Goal: Transaction & Acquisition: Purchase product/service

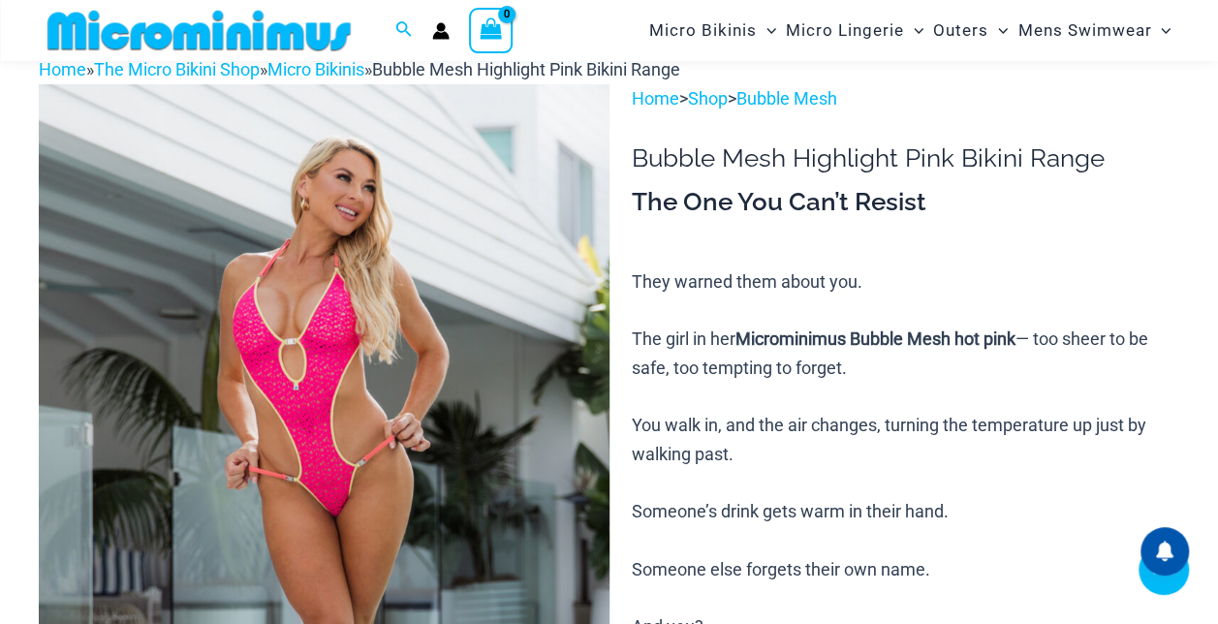
scroll to position [423, 0]
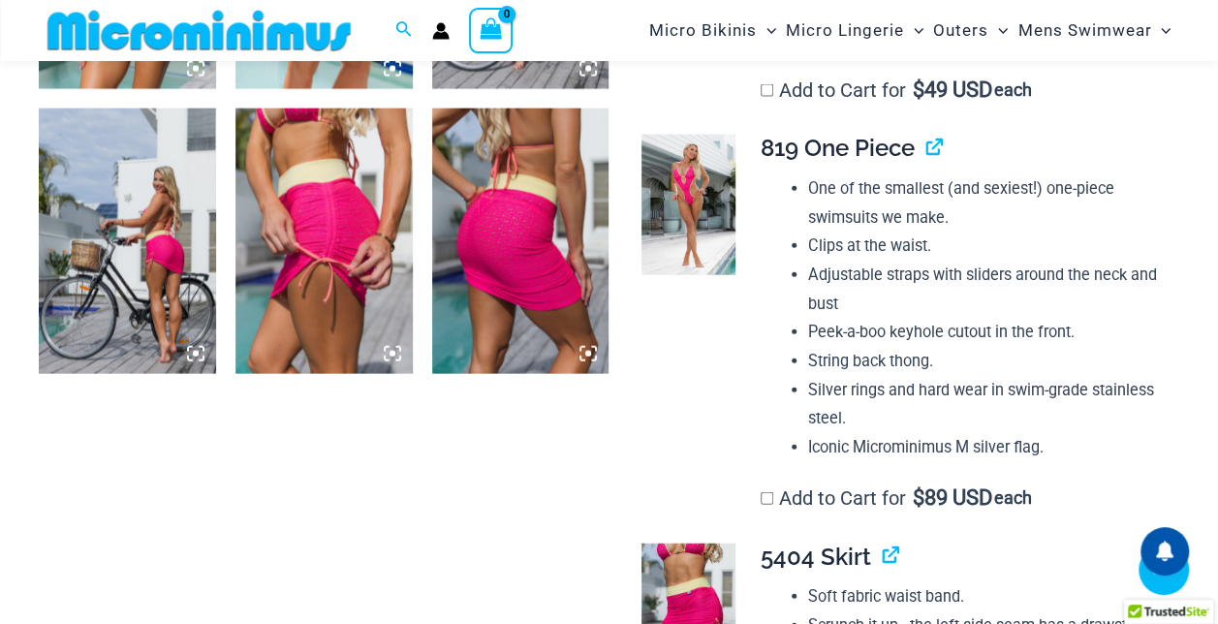
scroll to position [2113, 0]
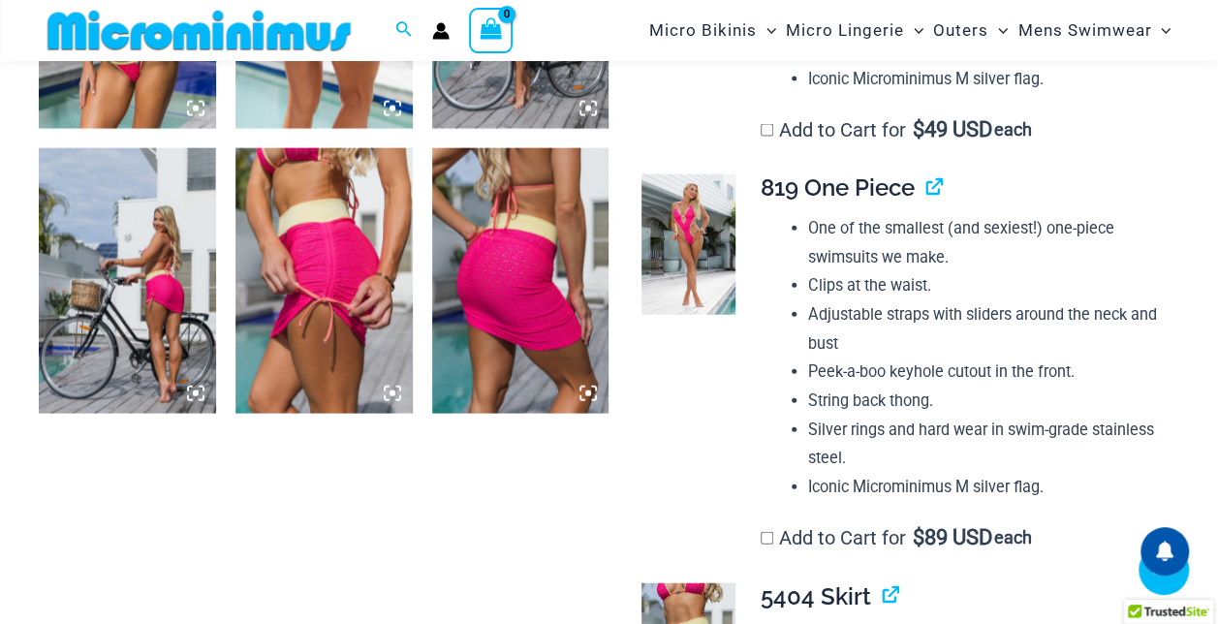
type input "**********"
click at [120, 325] on img at bounding box center [127, 281] width 177 height 266
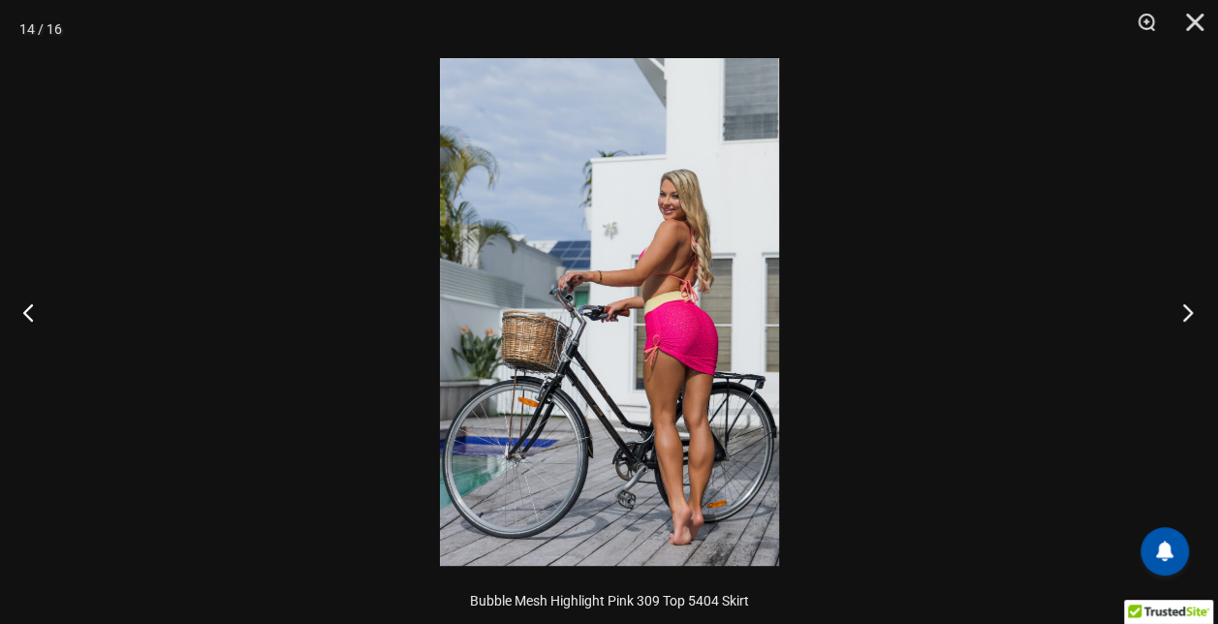
click at [1184, 315] on button "Next" at bounding box center [1182, 312] width 73 height 97
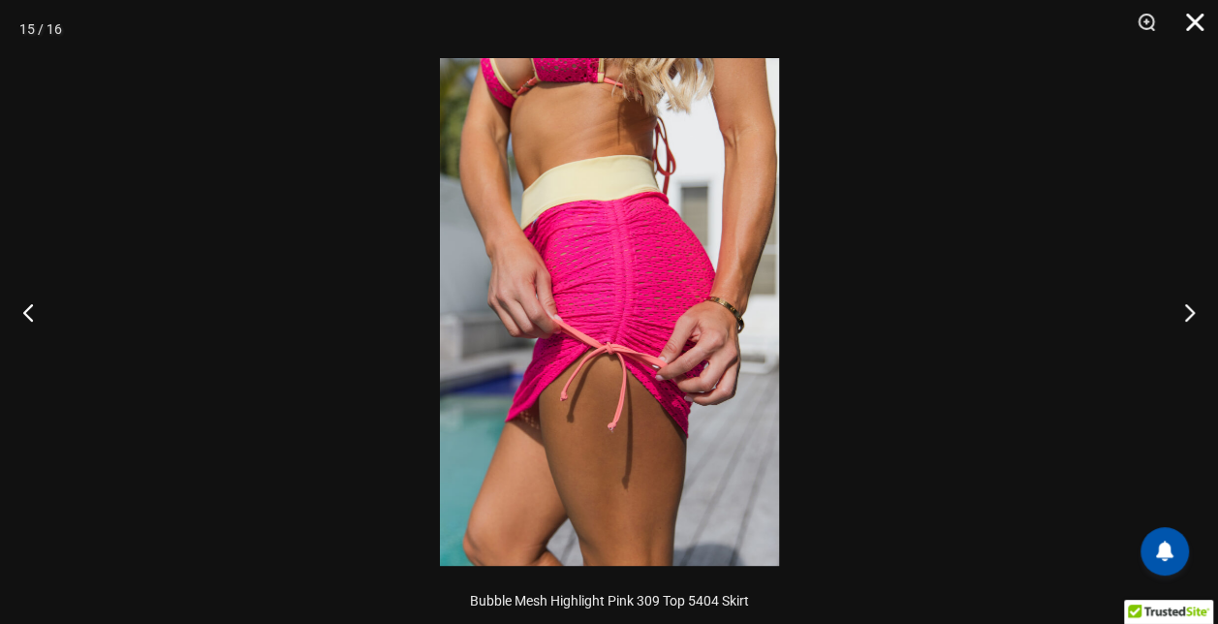
click at [1192, 21] on button "Close" at bounding box center [1188, 29] width 48 height 58
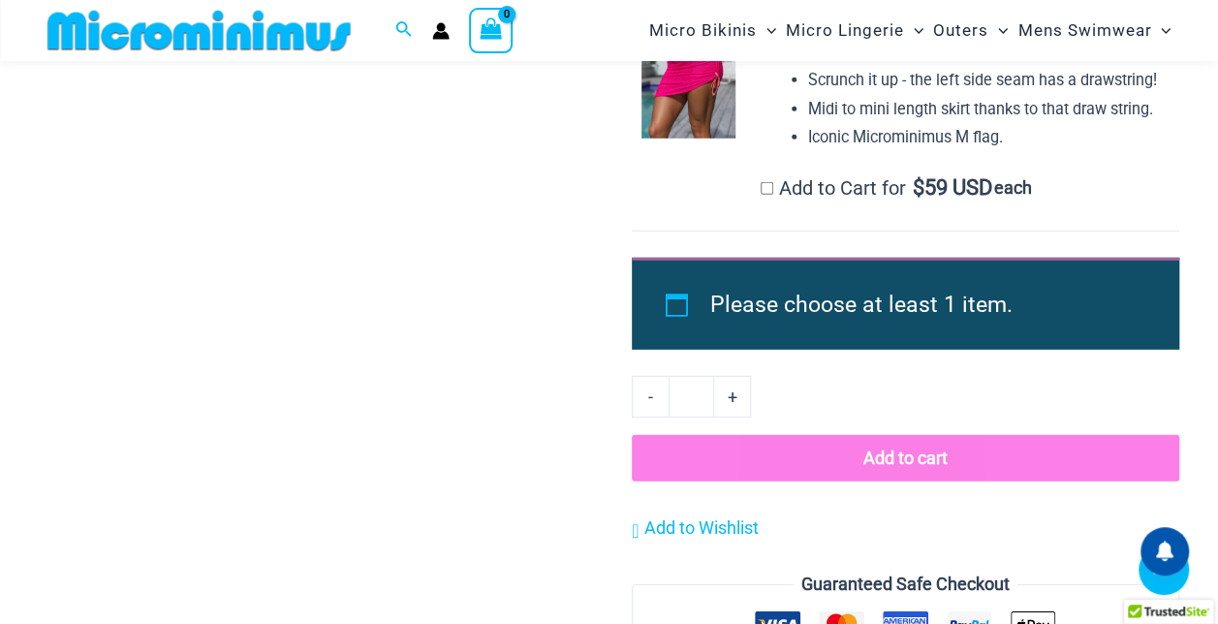
scroll to position [2694, 0]
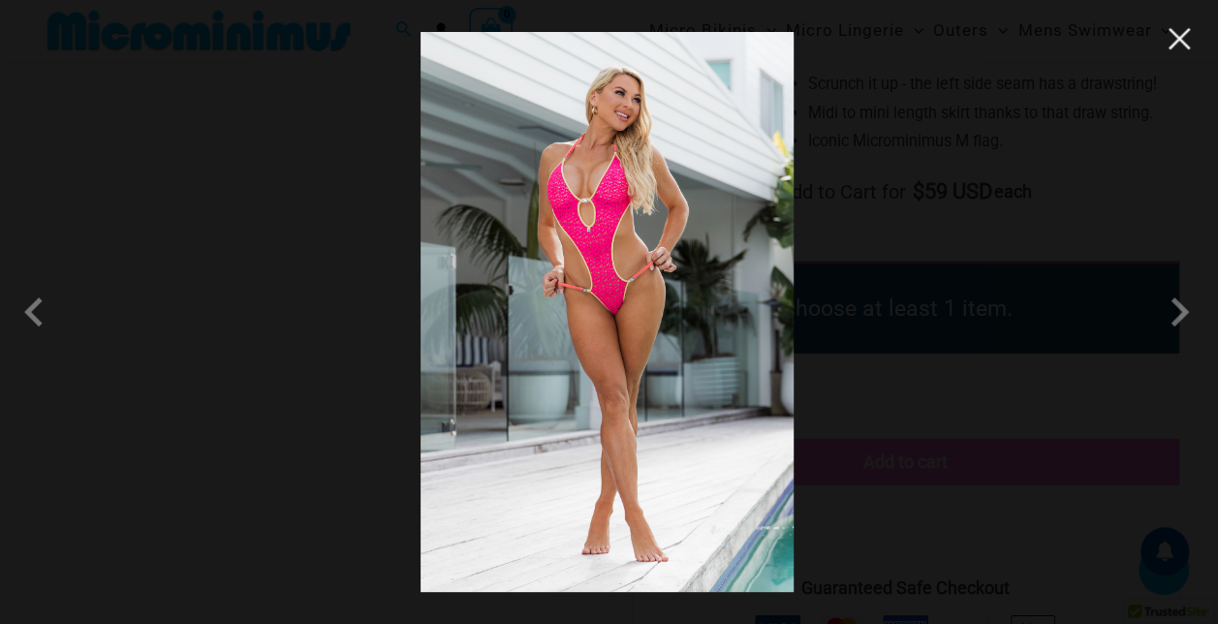
click at [1181, 48] on button "Close" at bounding box center [1179, 38] width 29 height 29
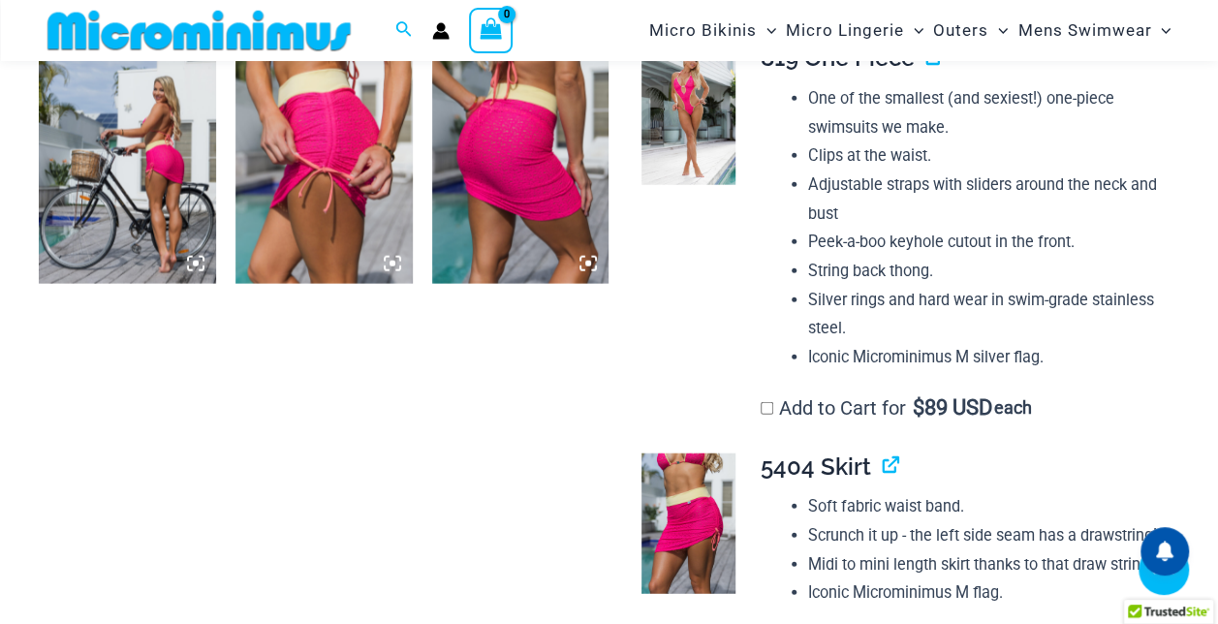
scroll to position [2242, 0]
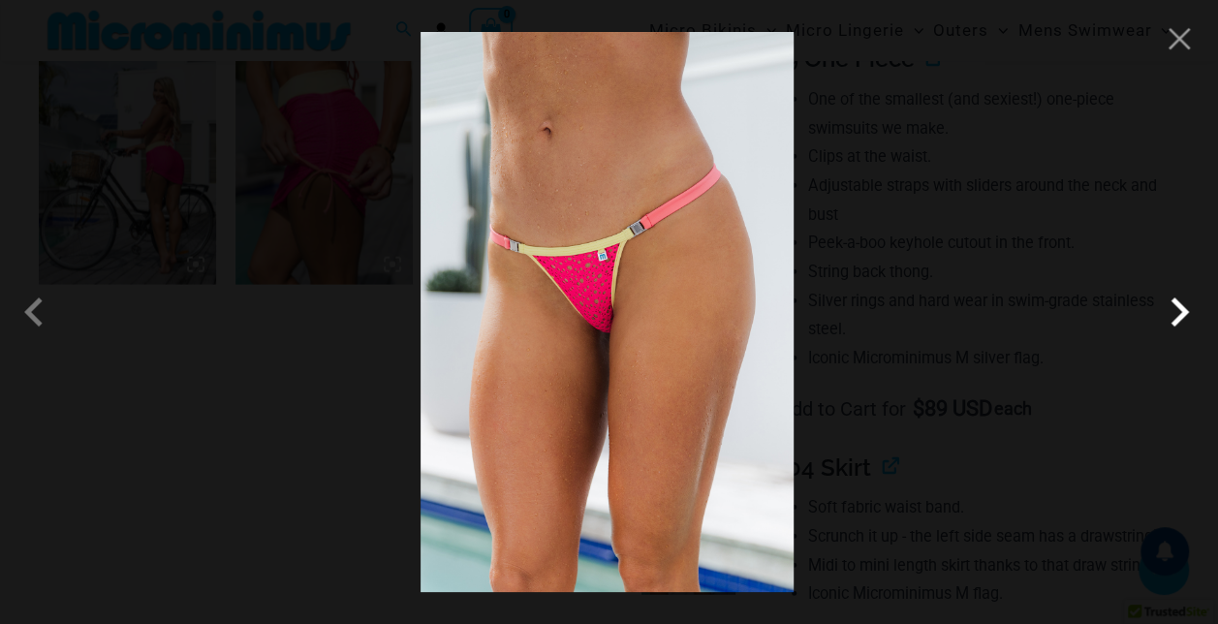
click at [1188, 321] on span at bounding box center [1179, 312] width 58 height 58
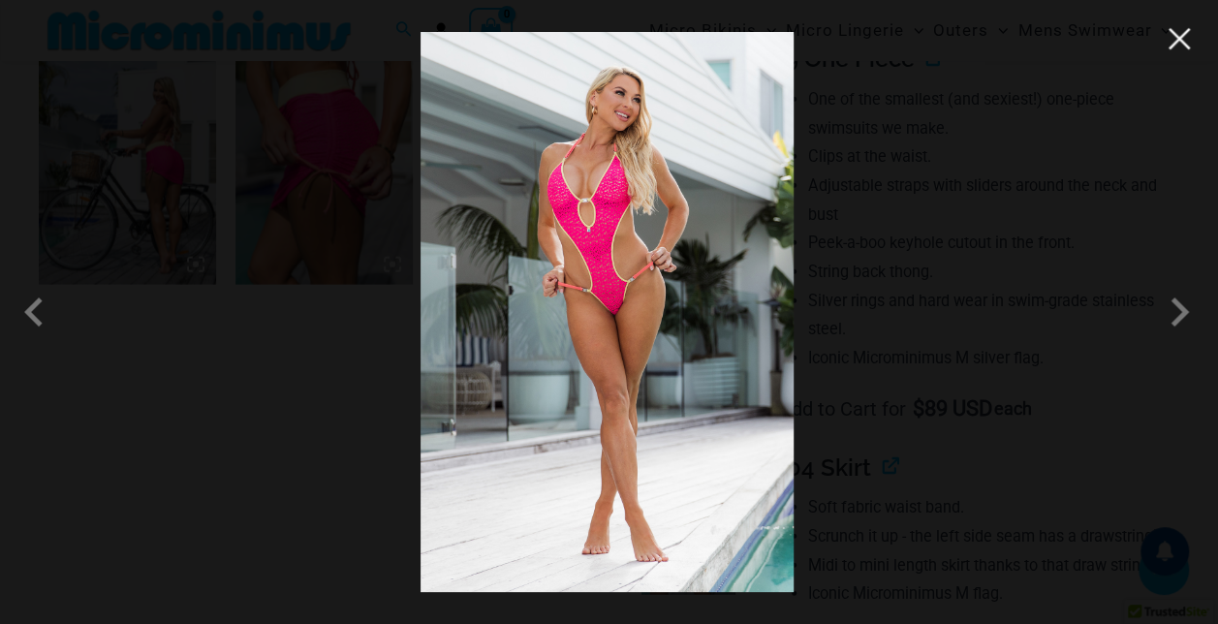
click at [1179, 44] on button "Close" at bounding box center [1179, 38] width 29 height 29
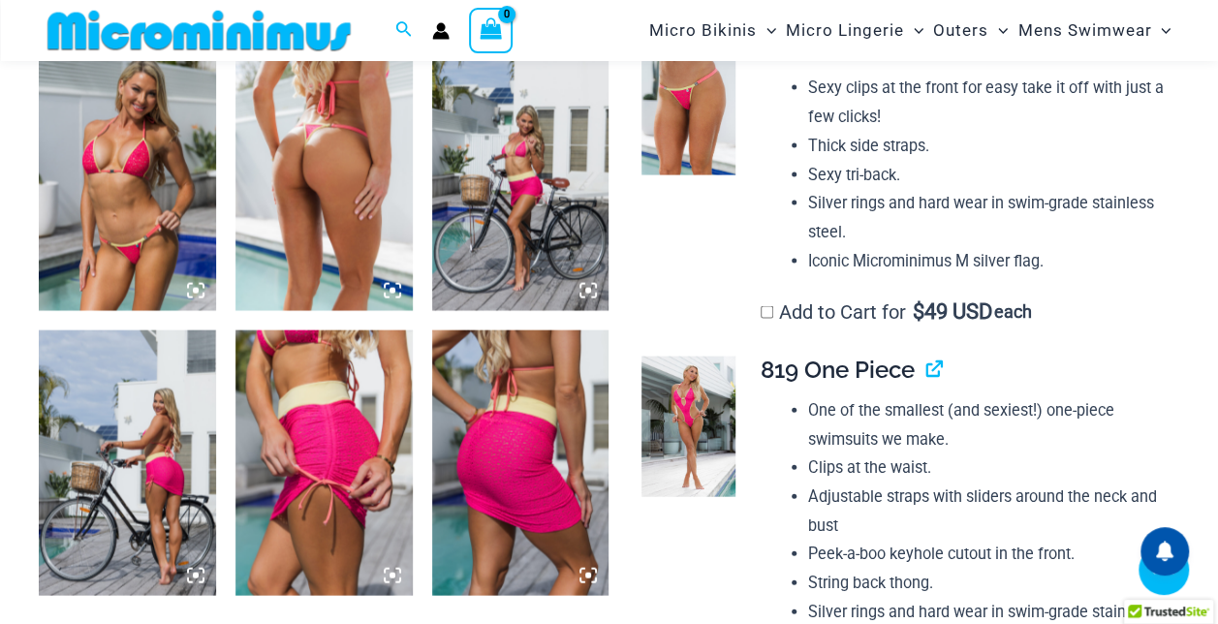
scroll to position [1919, 0]
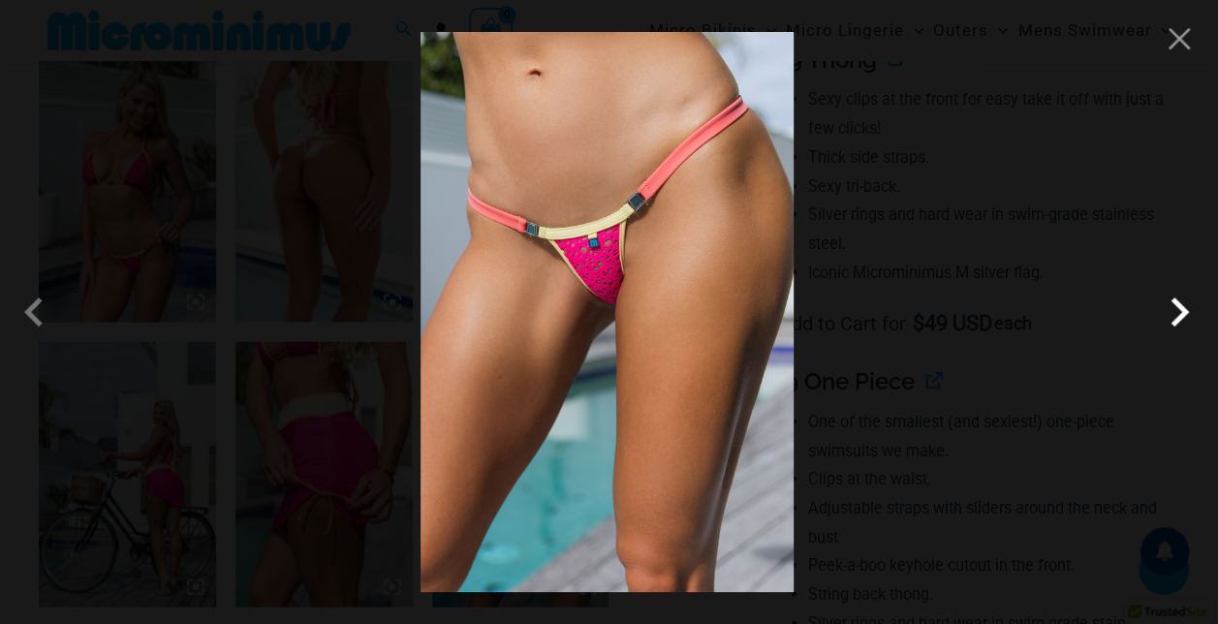
click at [1175, 316] on span at bounding box center [1179, 312] width 58 height 58
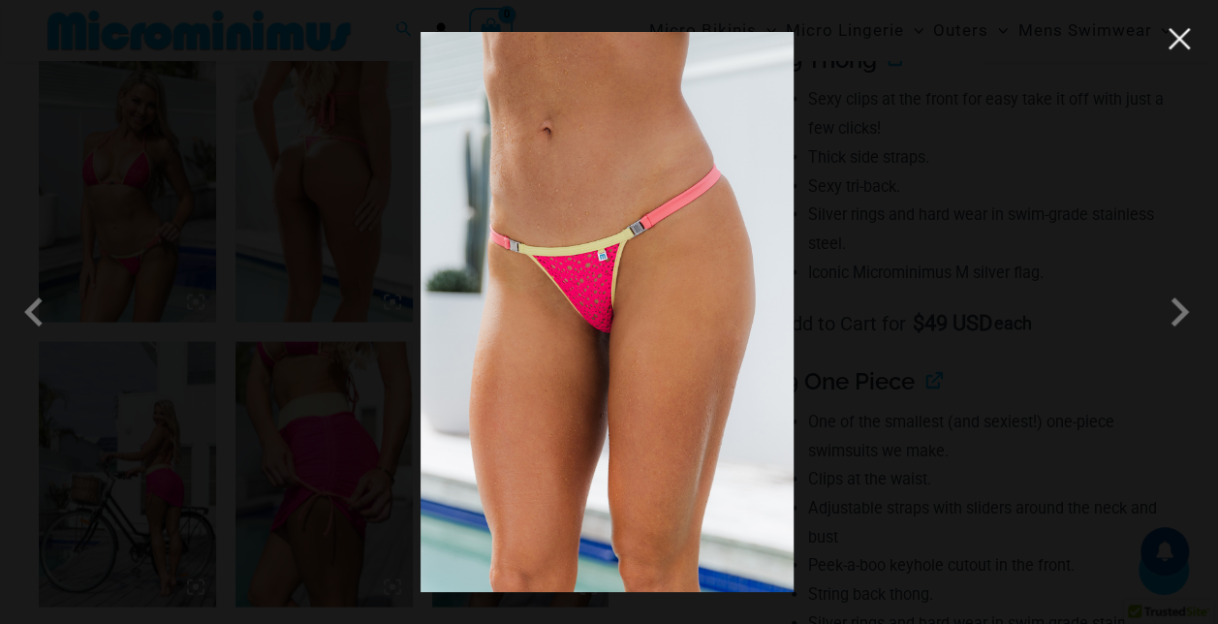
click at [1172, 44] on button "Close" at bounding box center [1179, 38] width 29 height 29
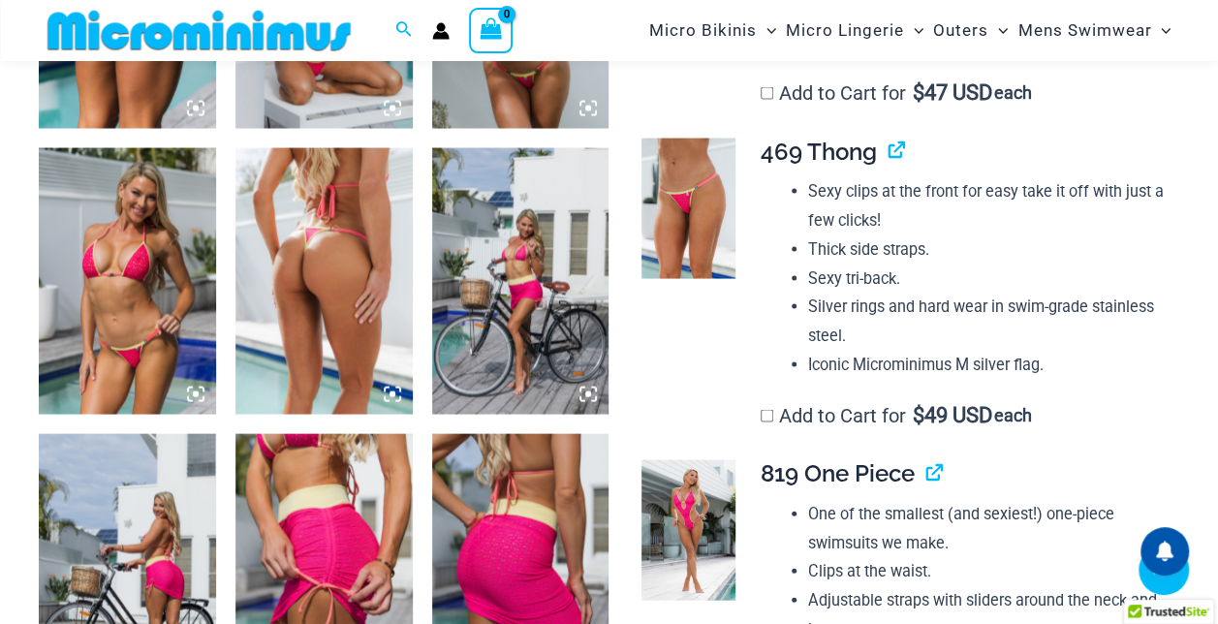
scroll to position [1789, 0]
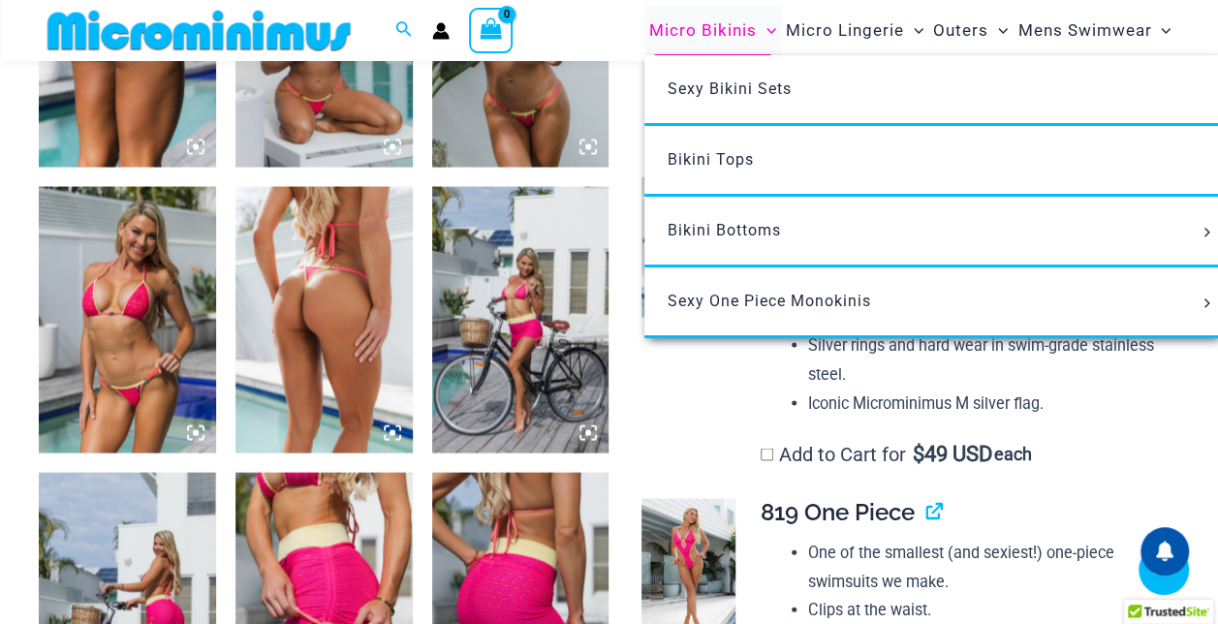
click at [649, 45] on span "Micro Bikinis" at bounding box center [703, 30] width 108 height 49
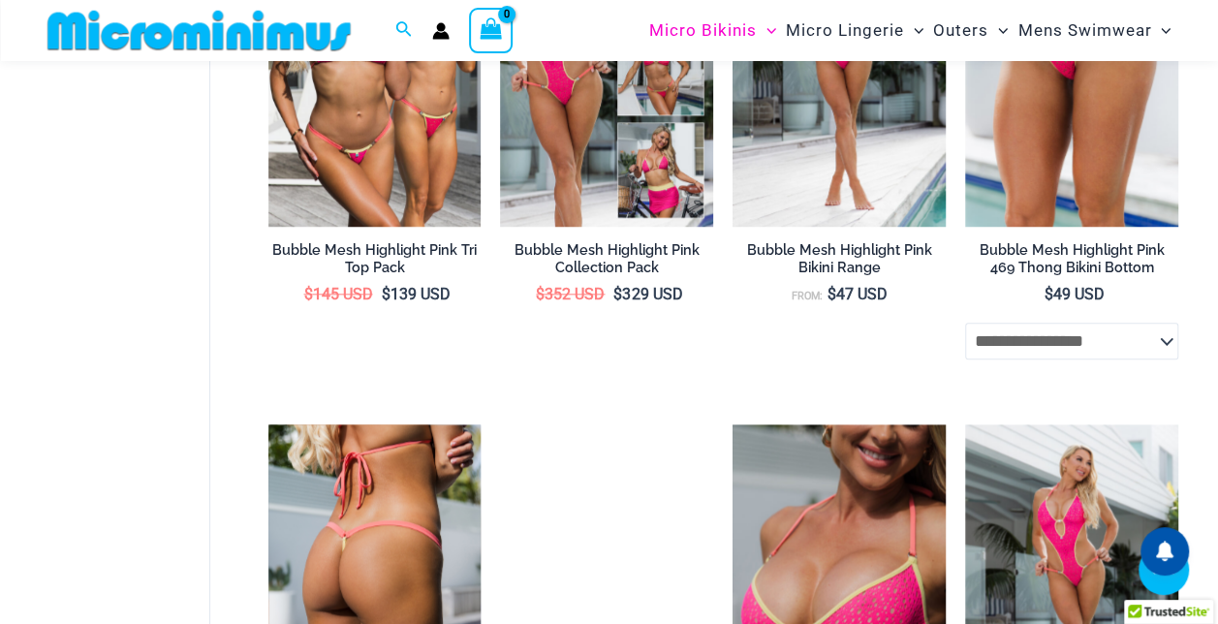
scroll to position [899, 0]
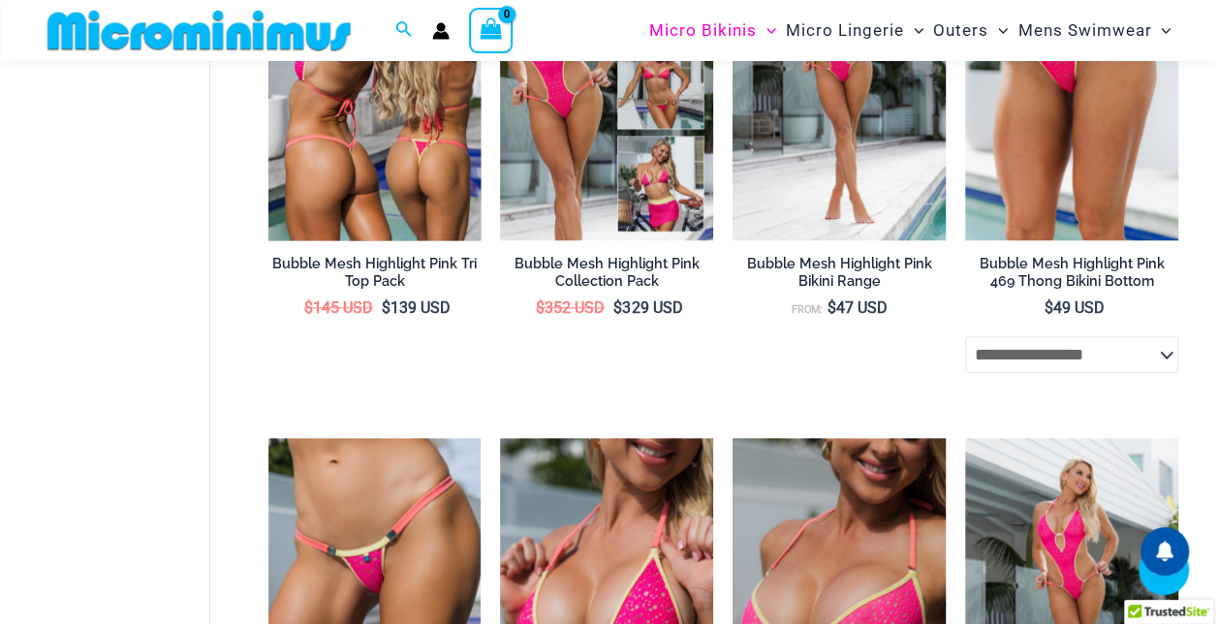
type input "**********"
click at [420, 241] on img at bounding box center [374, 82] width 213 height 320
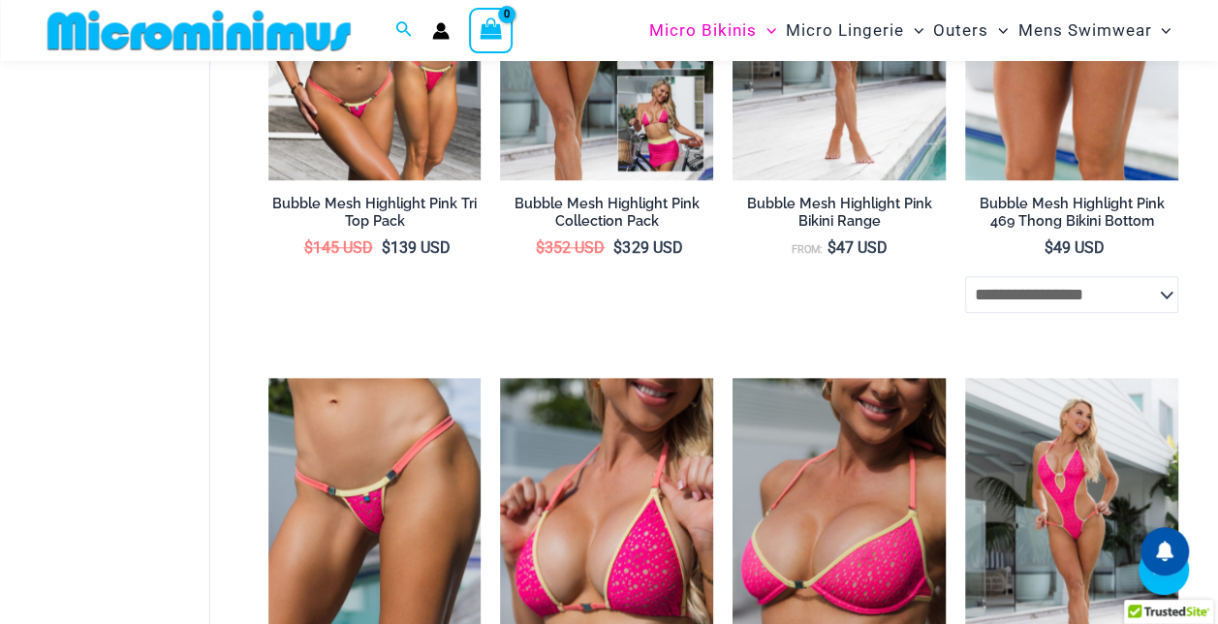
scroll to position [964, 0]
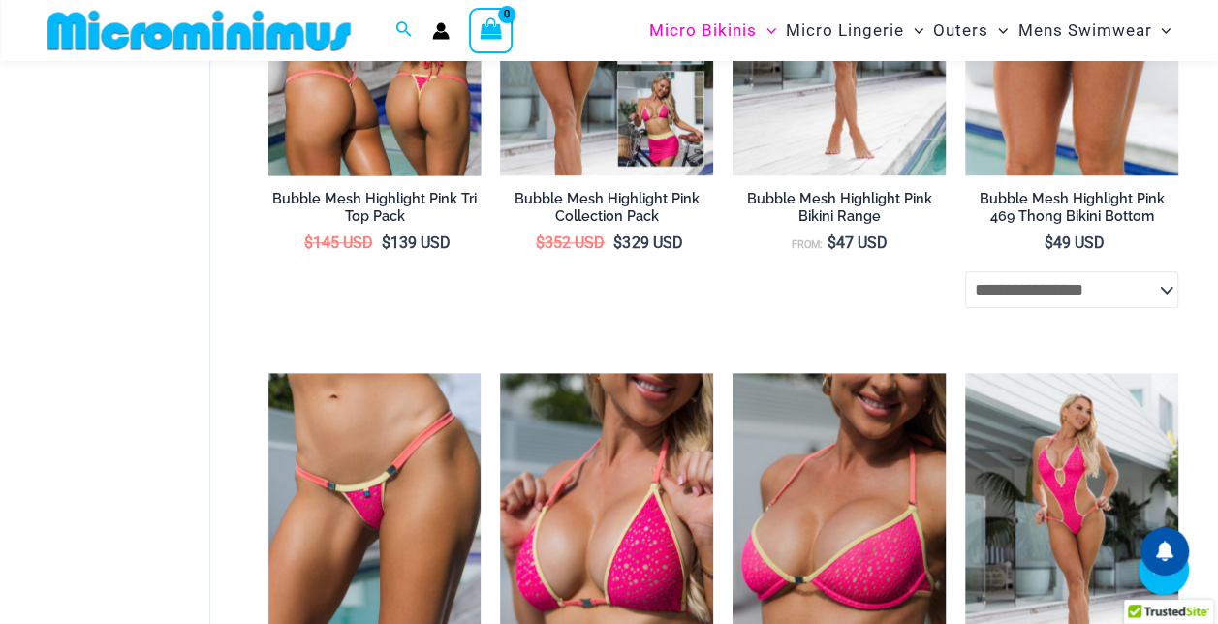
click at [430, 176] on img at bounding box center [374, 17] width 213 height 320
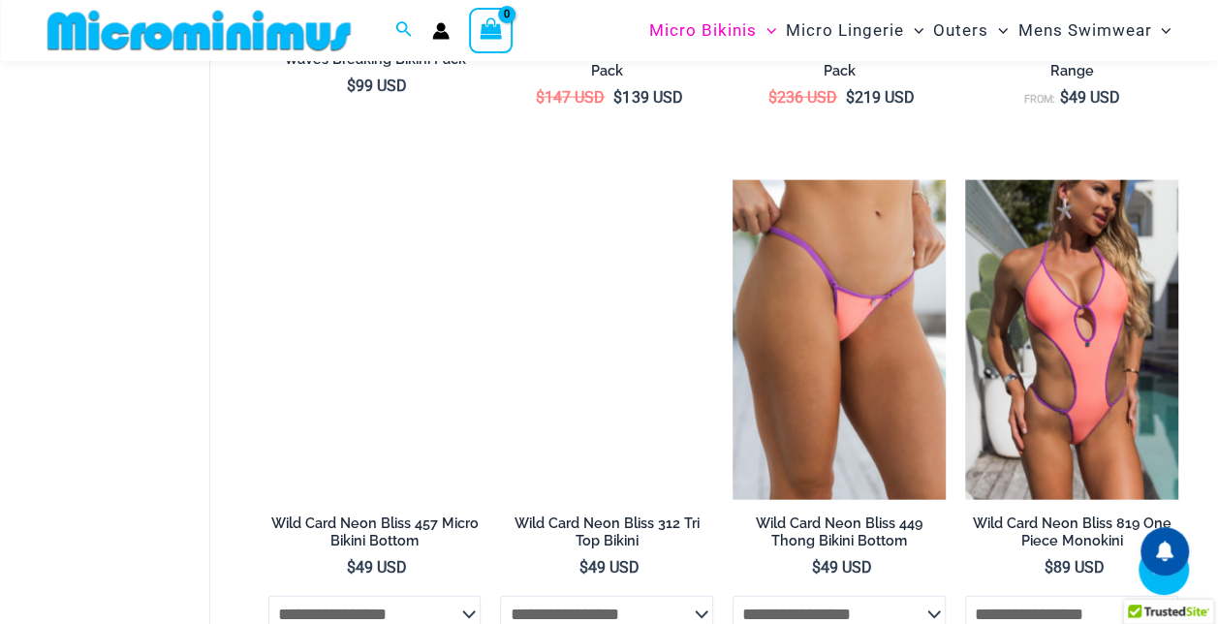
scroll to position [2159, 0]
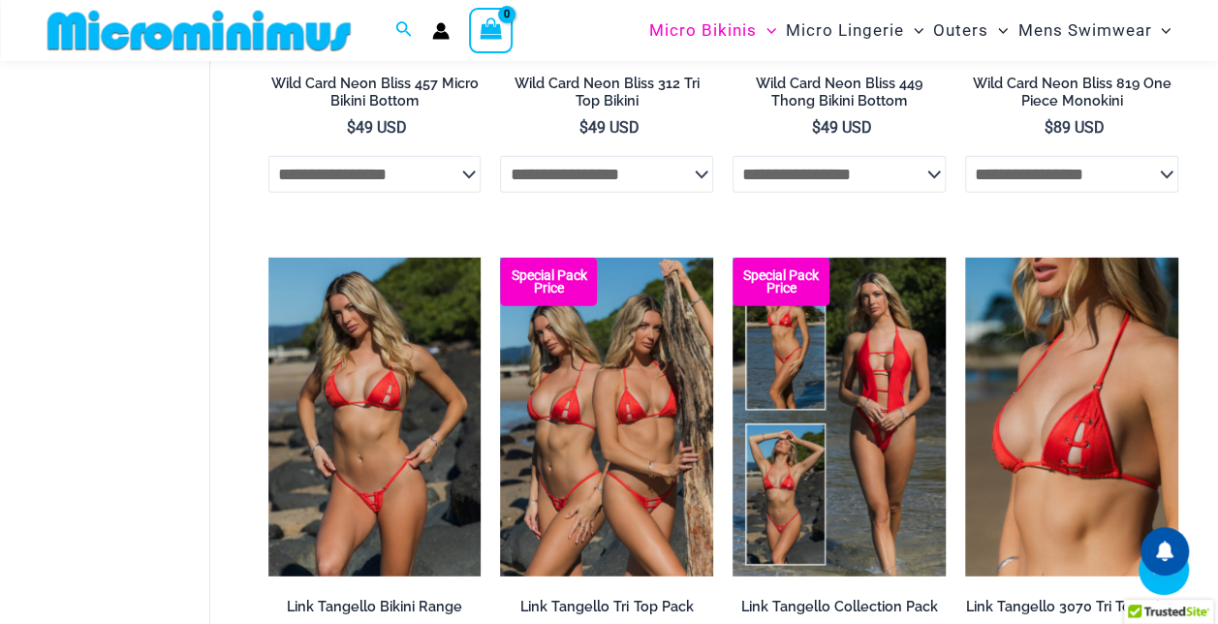
scroll to position [2677, 0]
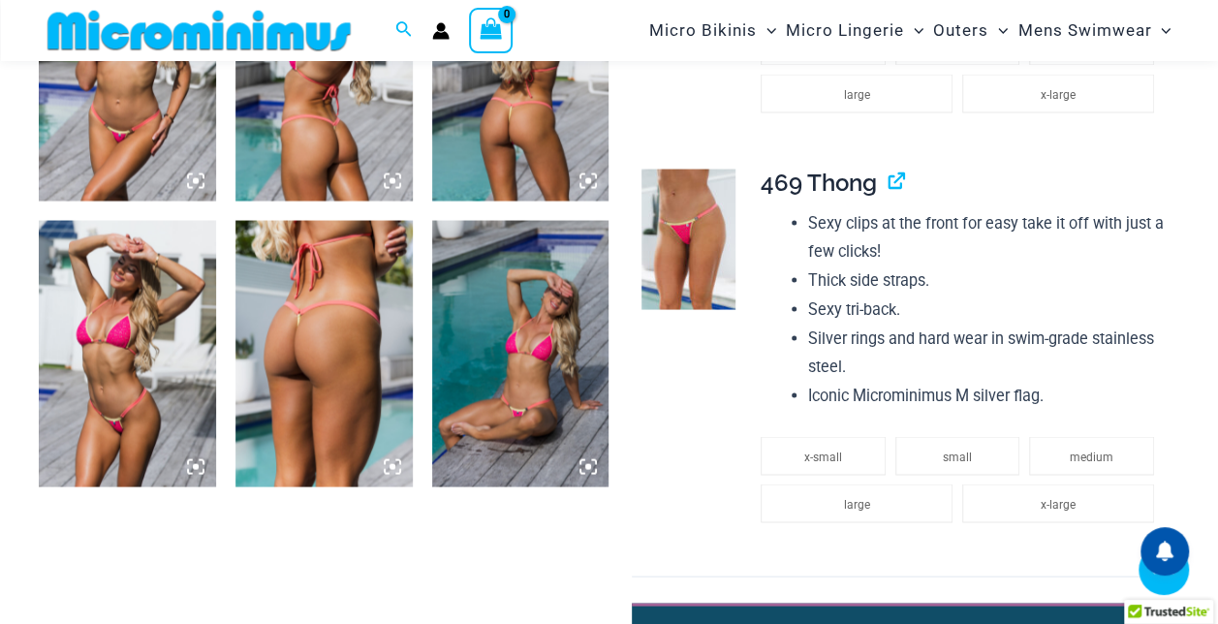
scroll to position [1873, 0]
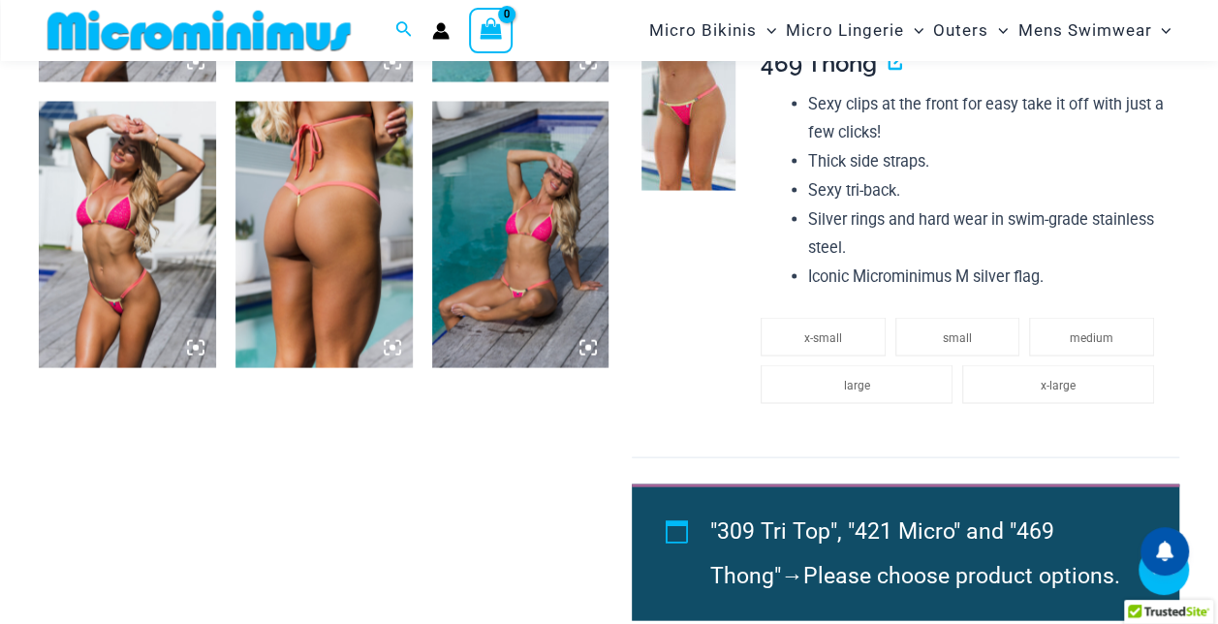
type input "**********"
click at [348, 323] on img at bounding box center [323, 235] width 177 height 266
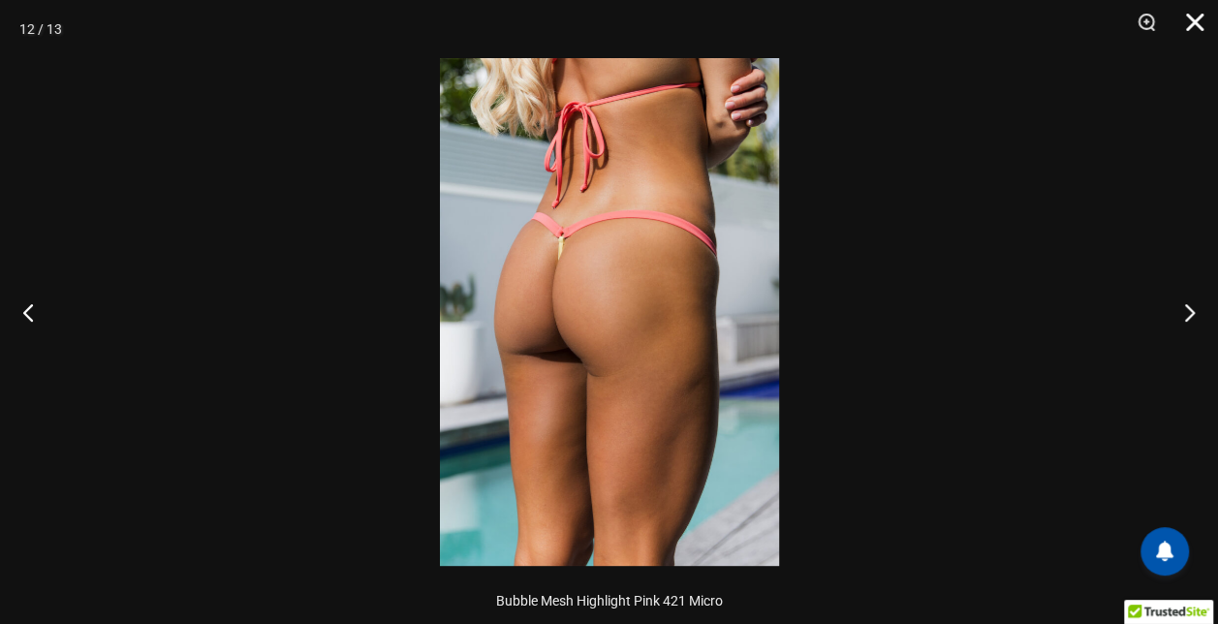
click at [1192, 21] on button "Close" at bounding box center [1188, 29] width 48 height 58
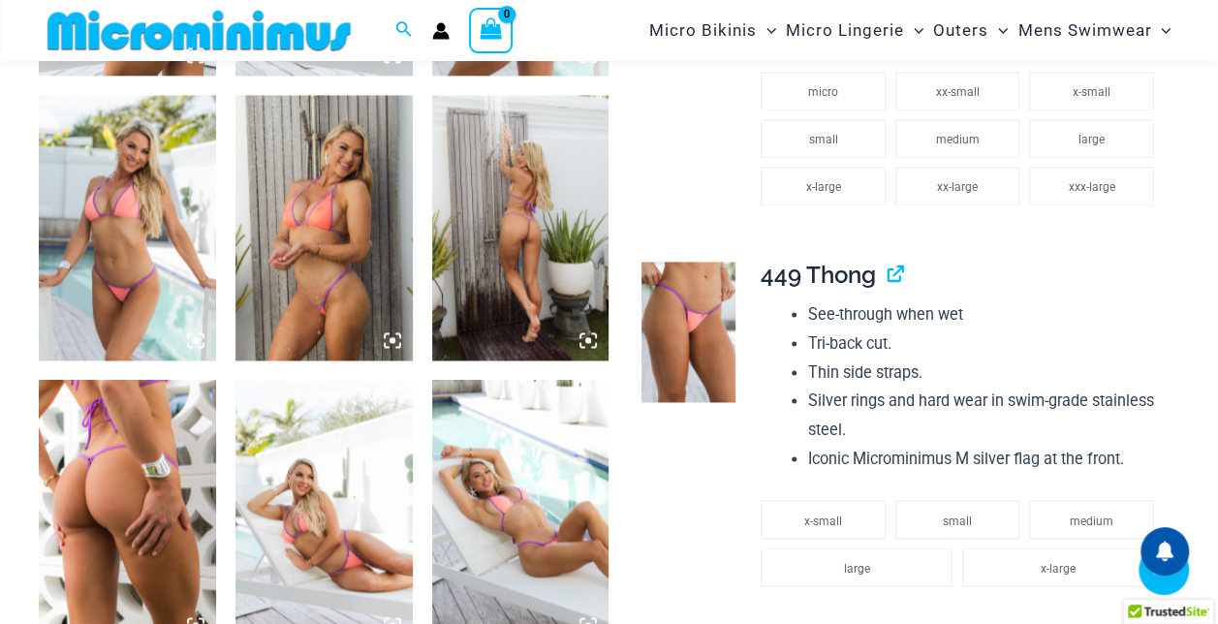
scroll to position [1304, 0]
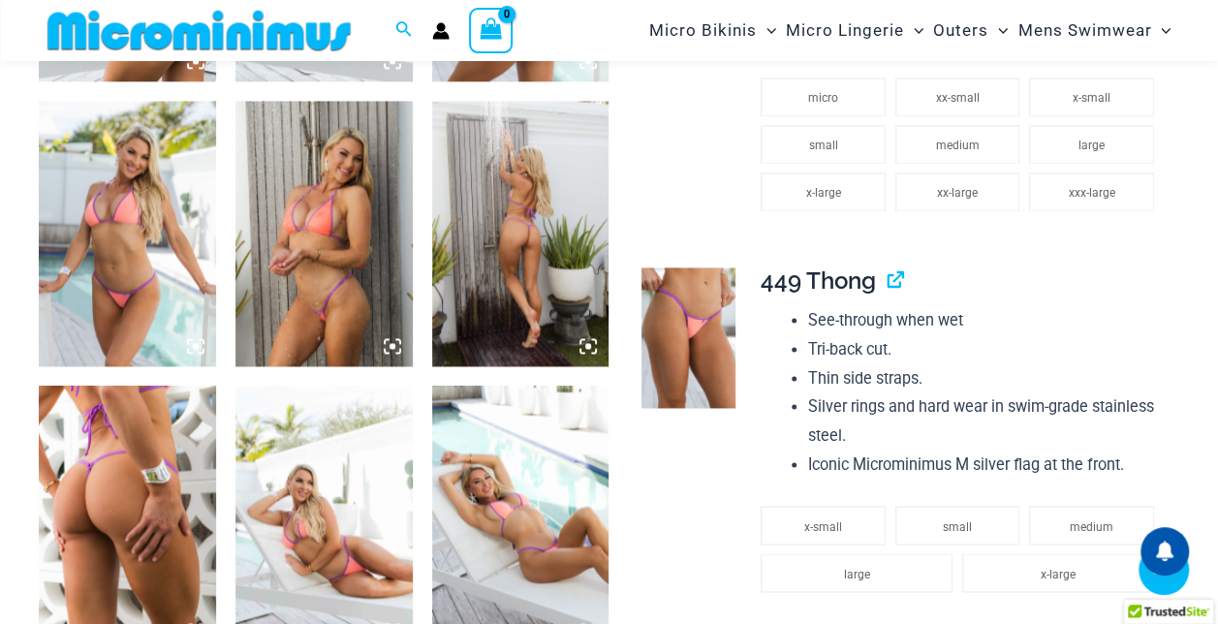
type input "**********"
click at [372, 296] on img at bounding box center [323, 234] width 177 height 266
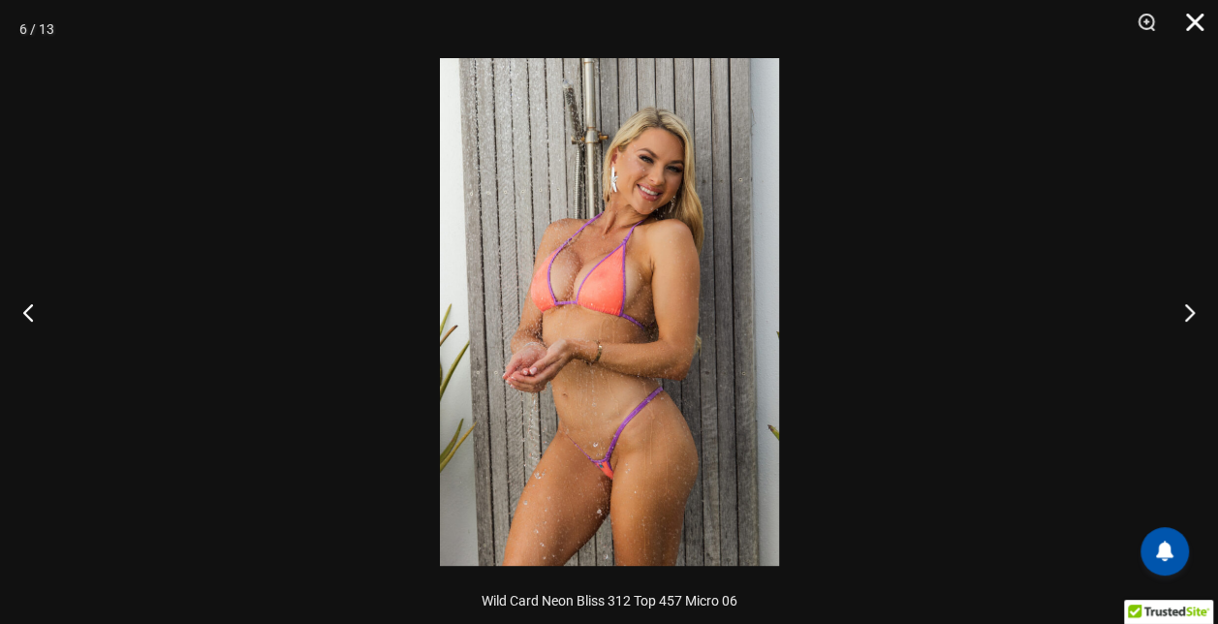
click at [1200, 25] on button "Close" at bounding box center [1188, 29] width 48 height 58
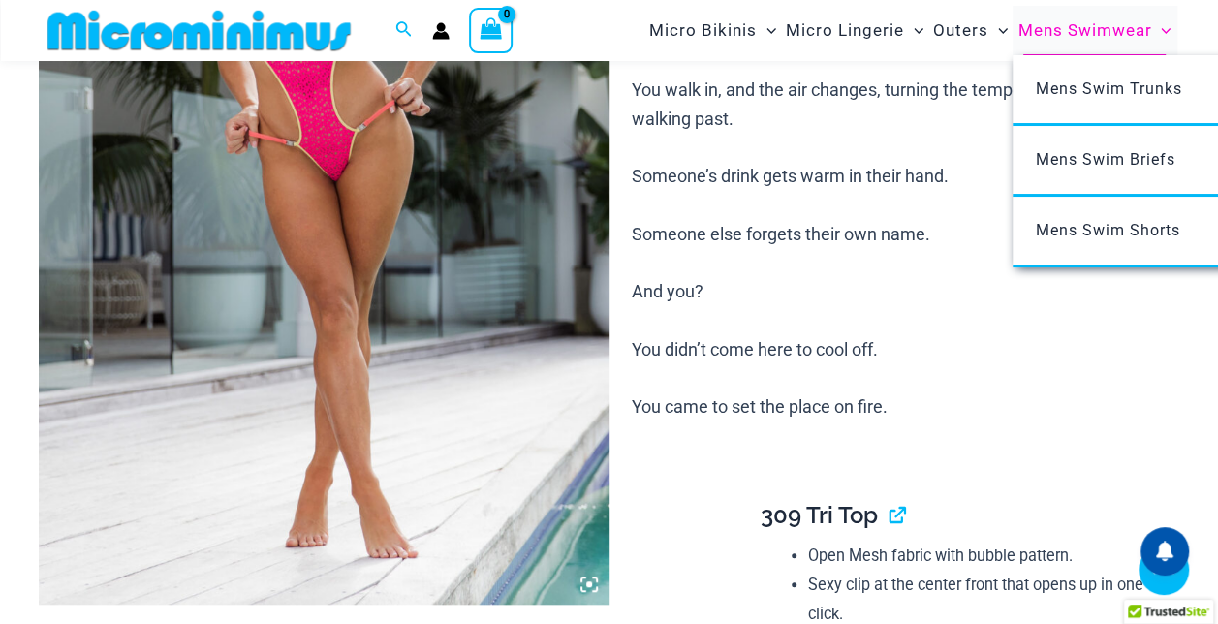
scroll to position [479, 0]
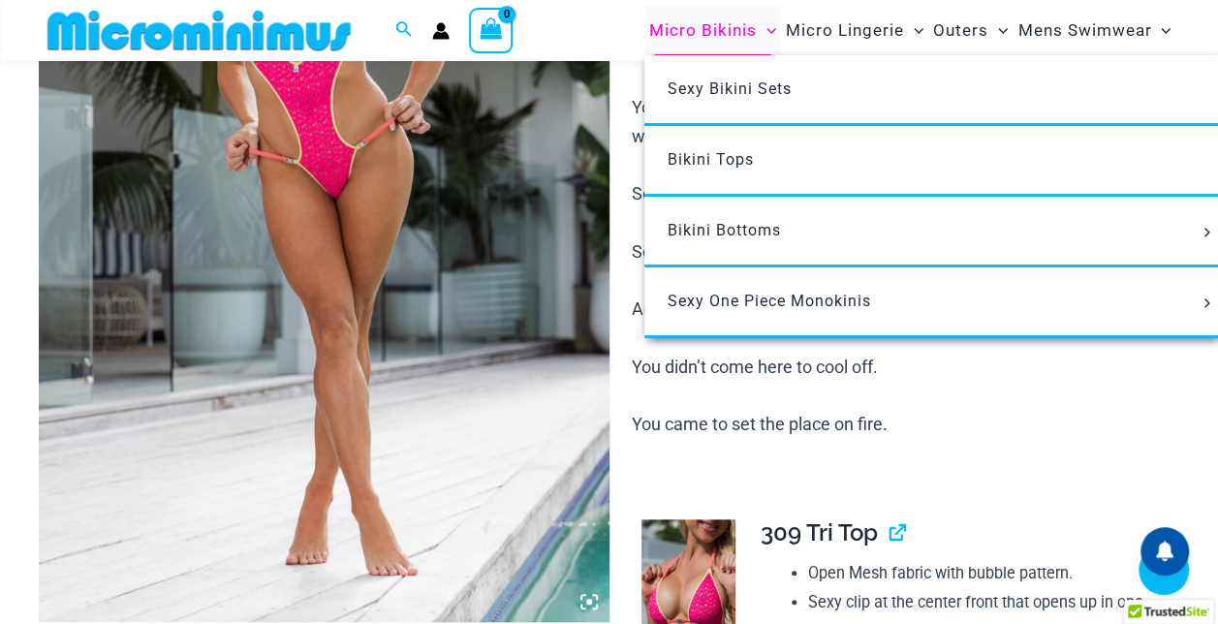
click at [649, 37] on span "Micro Bikinis" at bounding box center [703, 30] width 108 height 49
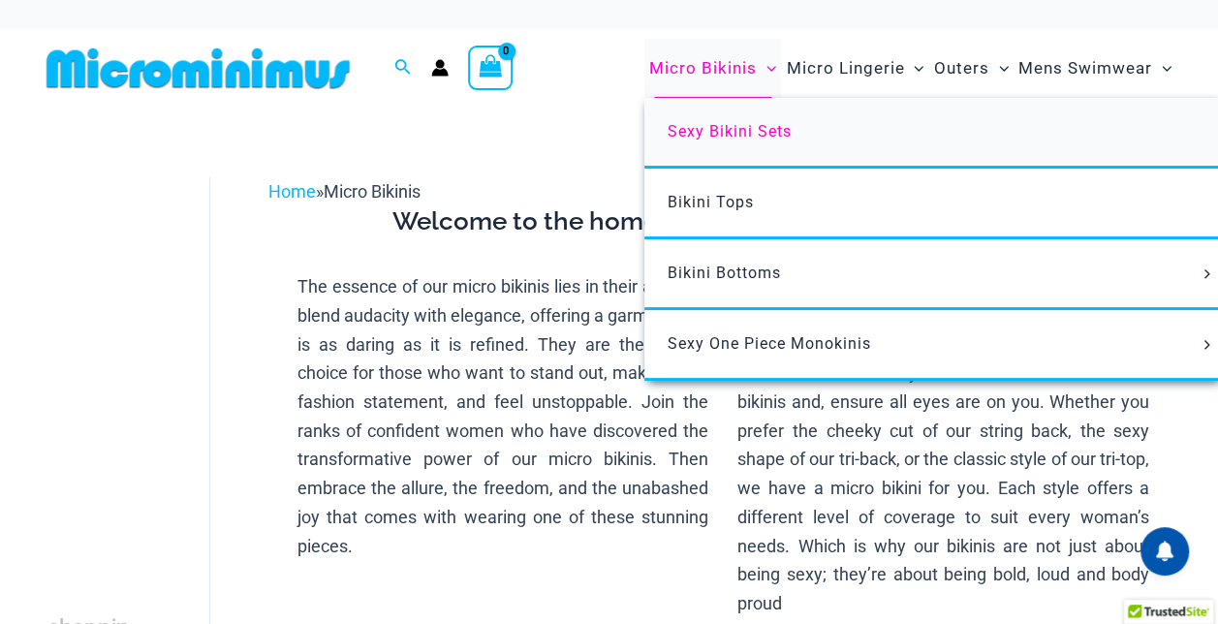
type input "**********"
click at [668, 141] on span "Sexy Bikini Sets" at bounding box center [730, 131] width 124 height 18
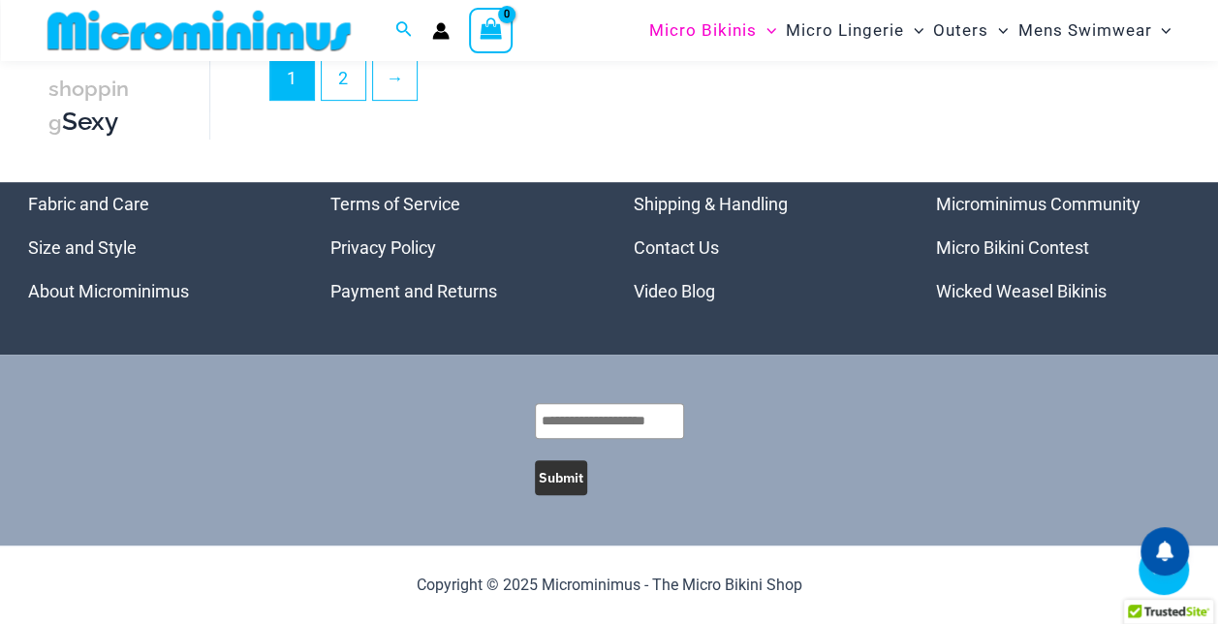
scroll to position [4134, 0]
type input "**********"
click at [361, 100] on link "2" at bounding box center [344, 77] width 44 height 46
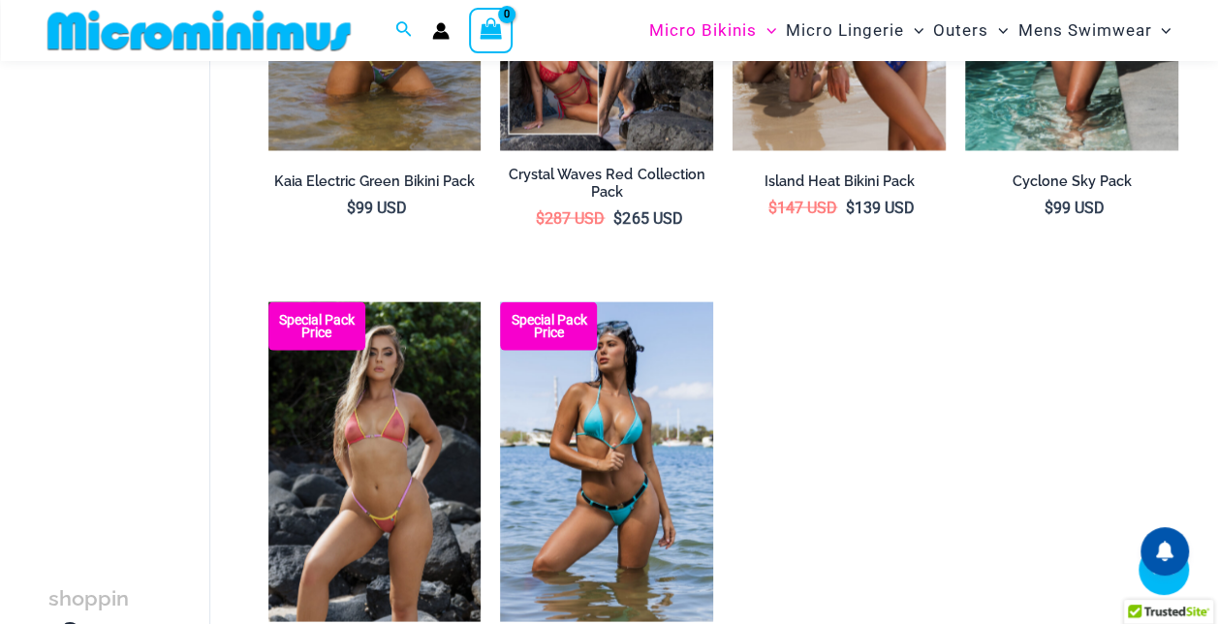
scroll to position [1711, 0]
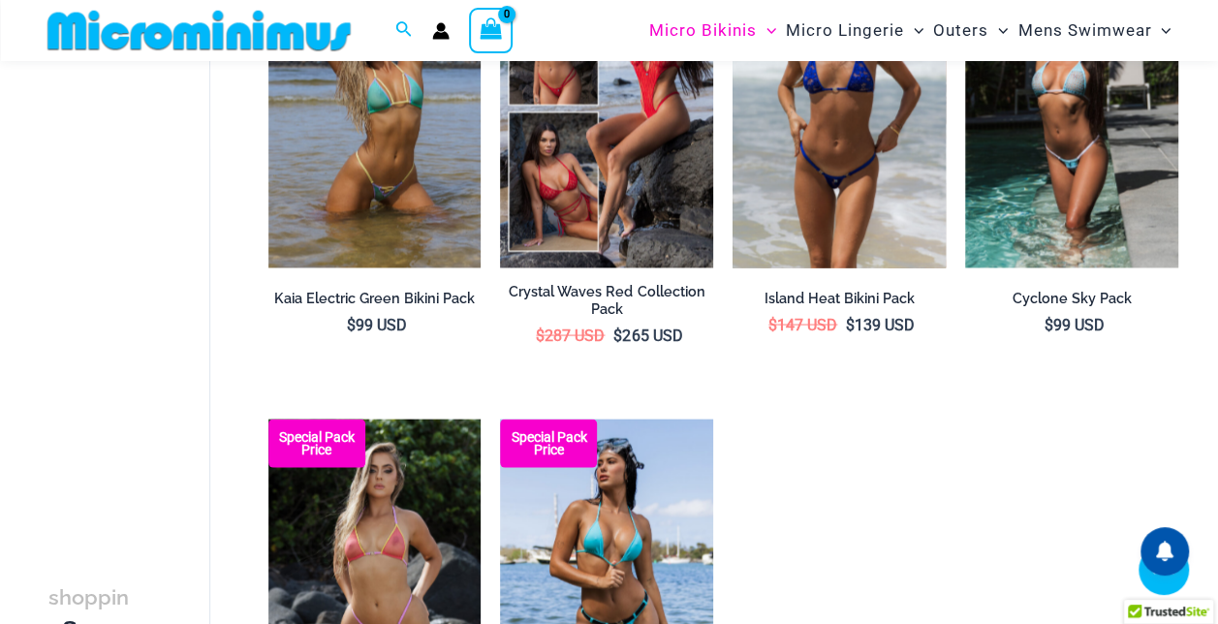
type input "**********"
click at [863, 268] on img at bounding box center [839, 109] width 213 height 320
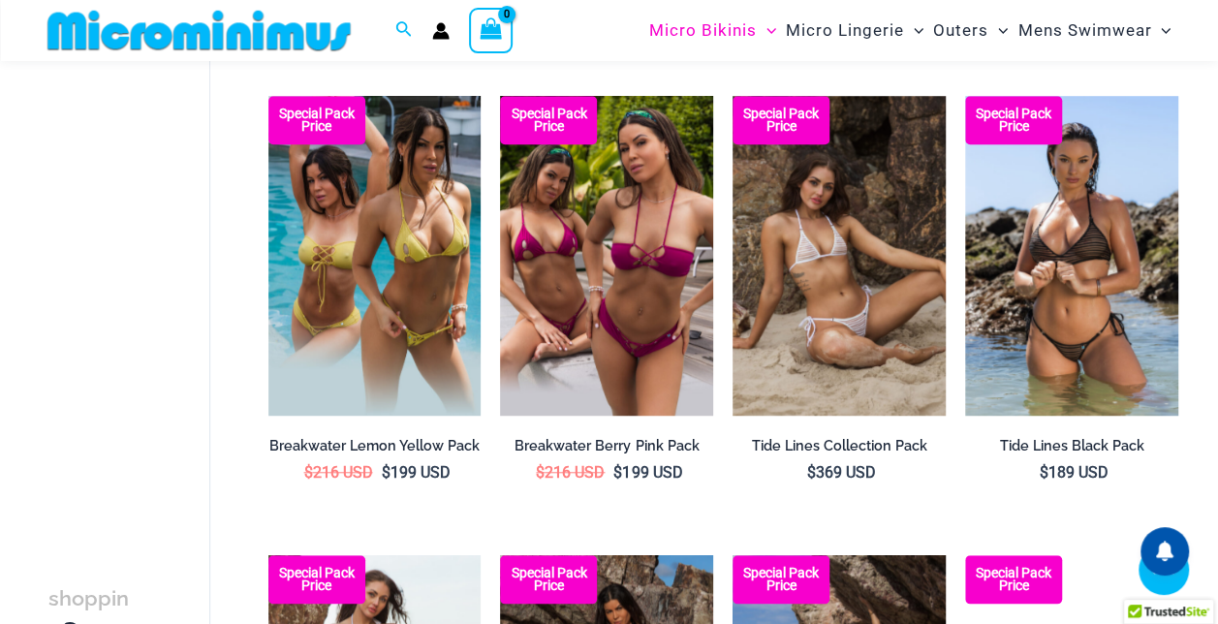
scroll to position [678, 0]
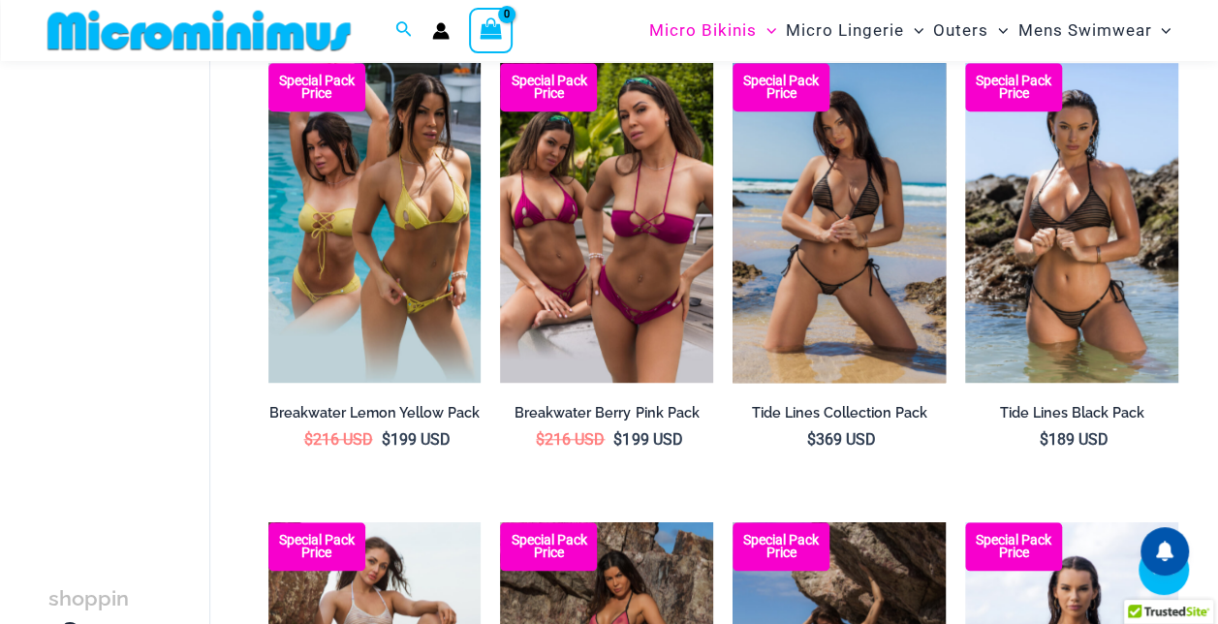
click at [890, 323] on img at bounding box center [839, 223] width 213 height 320
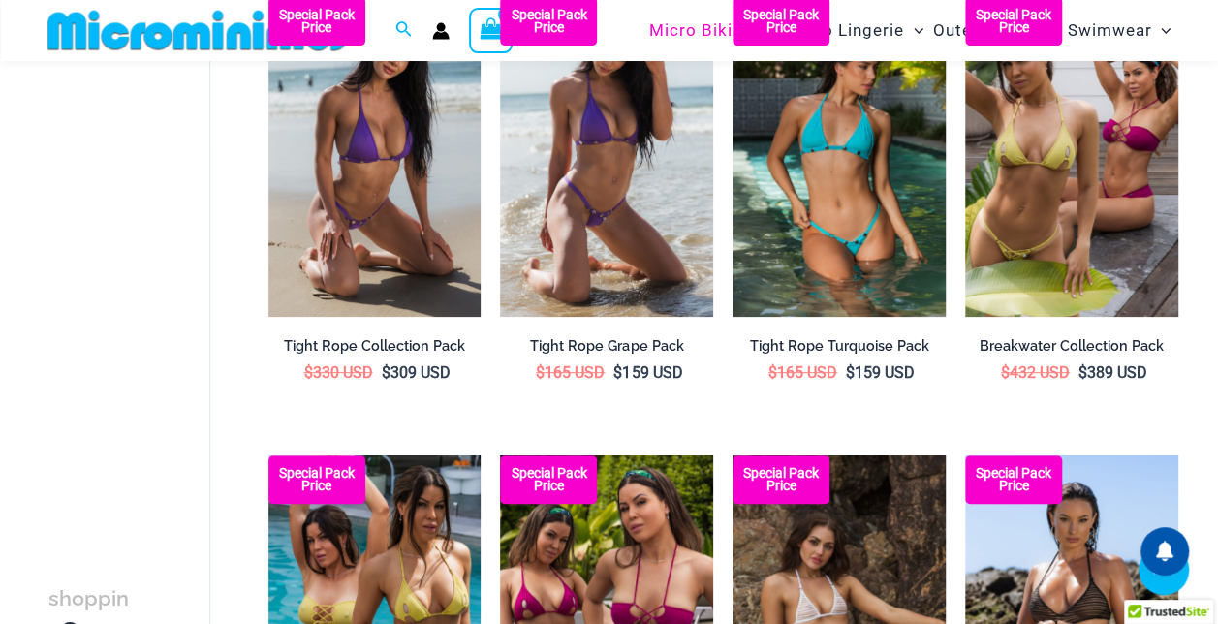
scroll to position [194, 0]
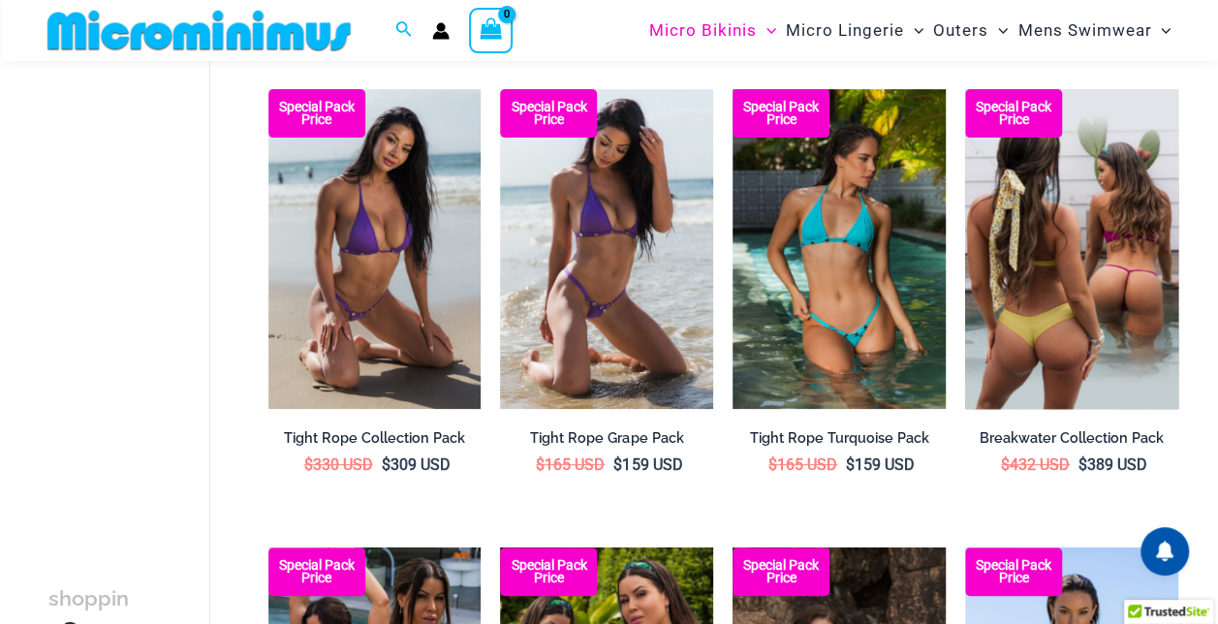
click at [1070, 330] on img at bounding box center [1071, 249] width 213 height 320
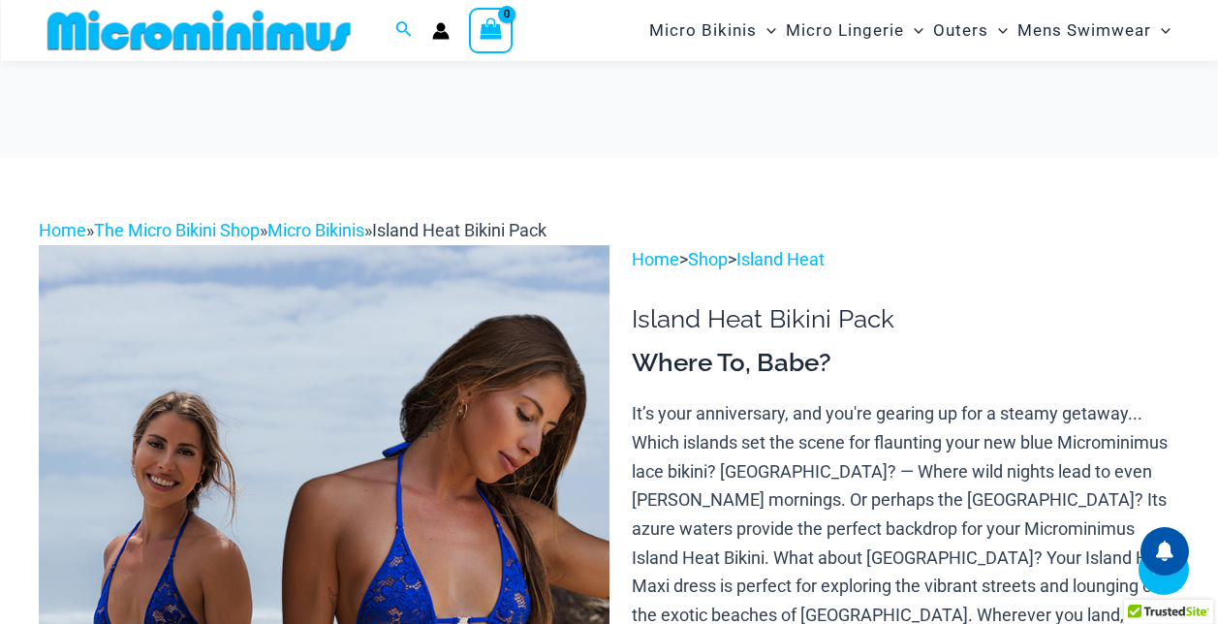
scroll to position [323, 0]
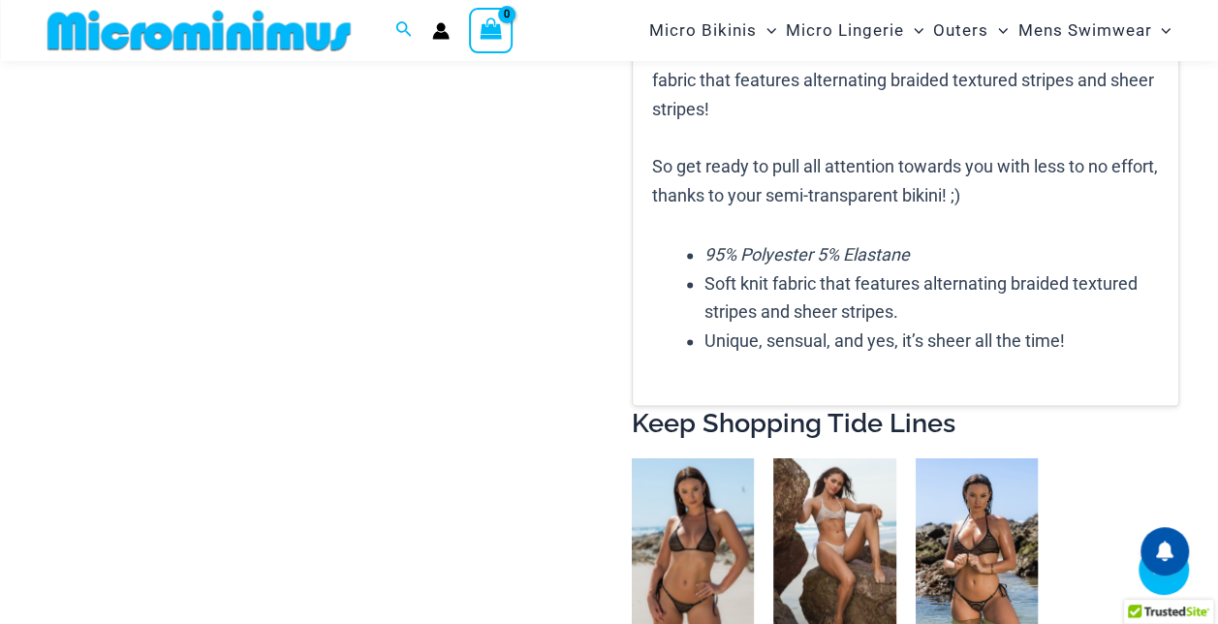
scroll to position [4992, 0]
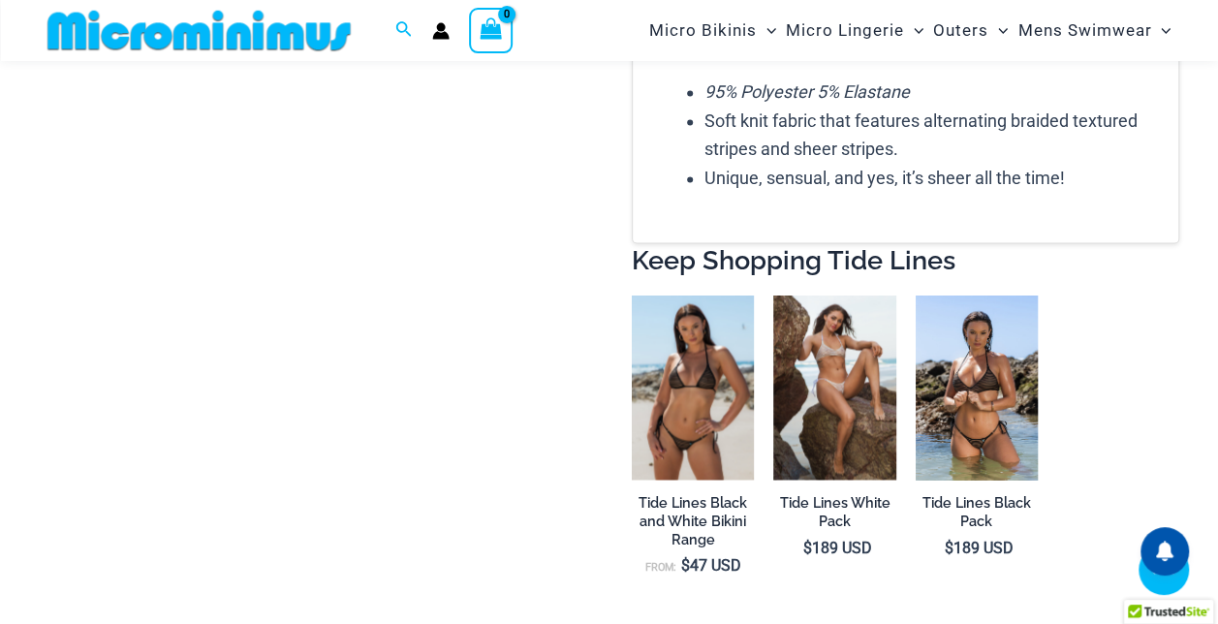
type input "**********"
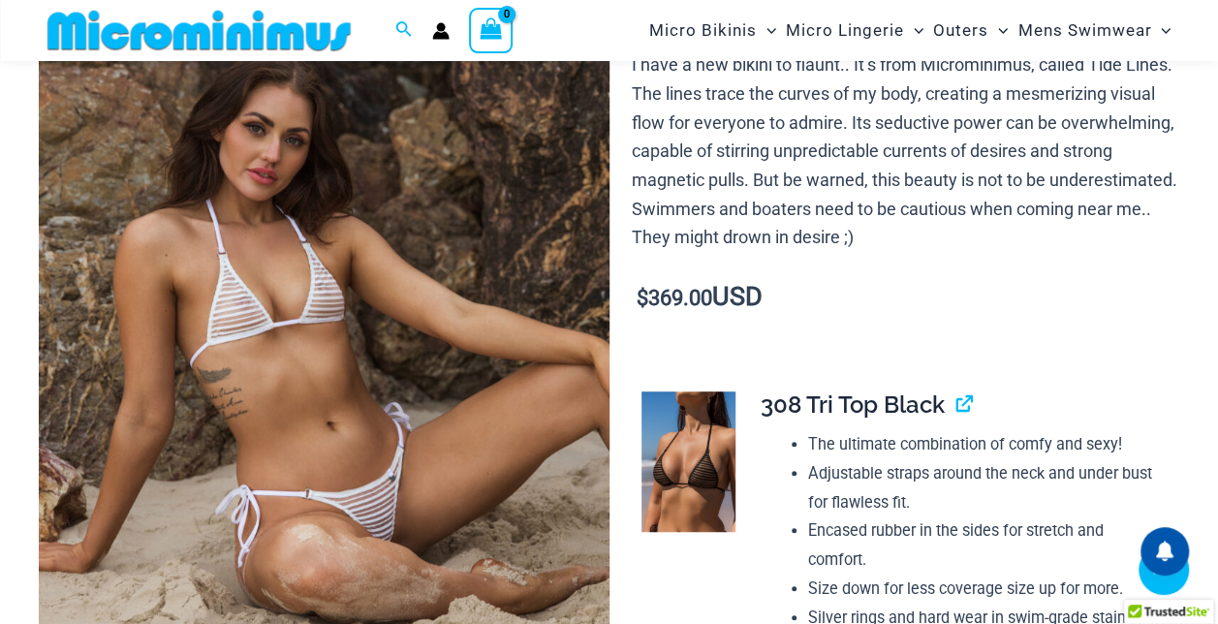
scroll to position [361, 0]
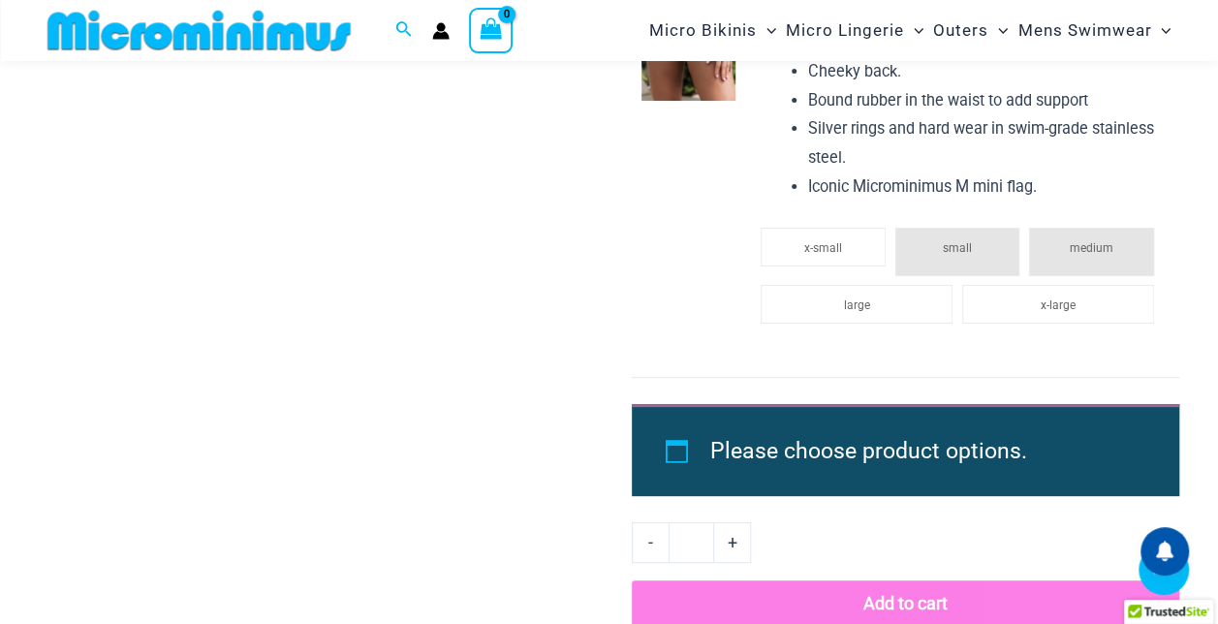
scroll to position [3908, 0]
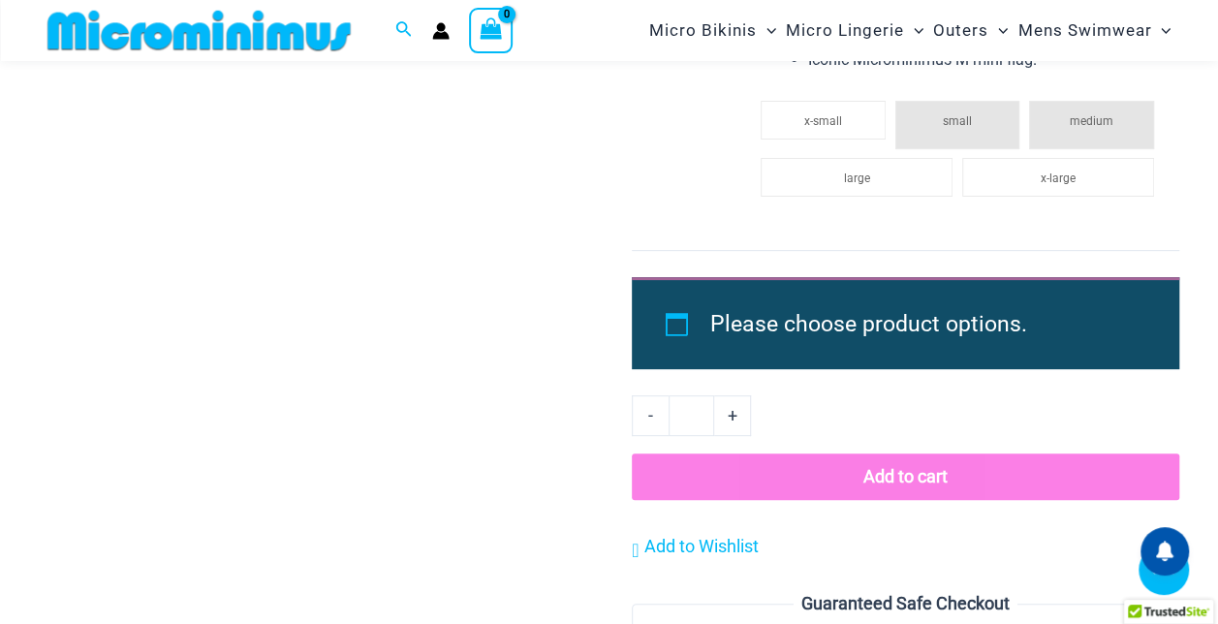
type input "**********"
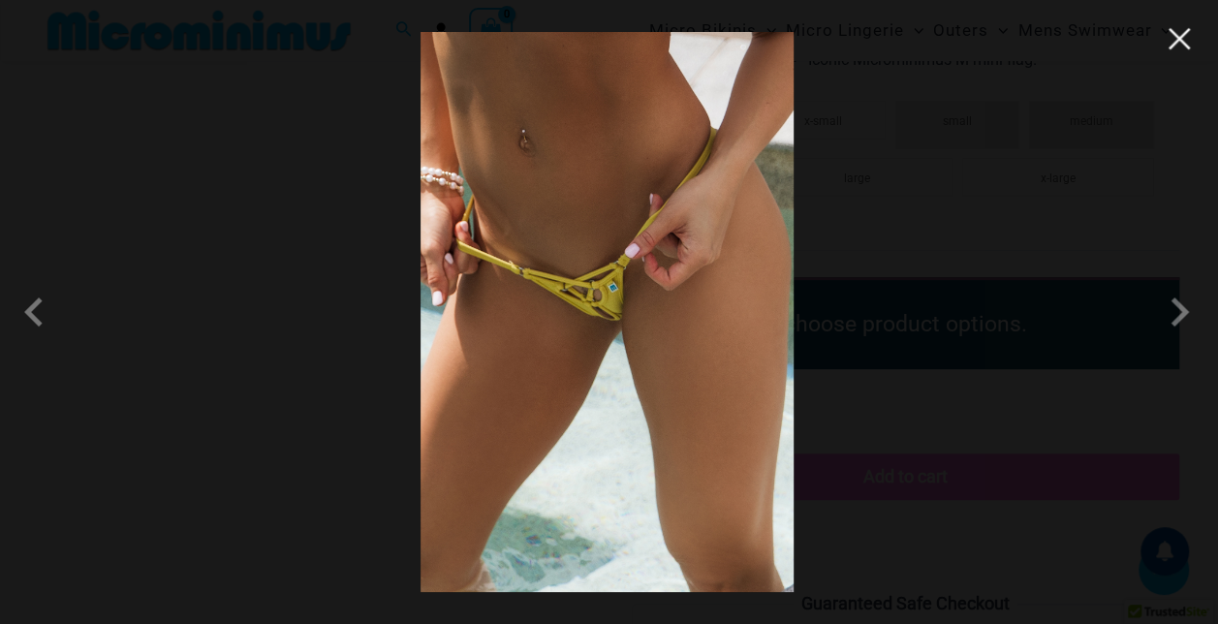
click at [1178, 50] on button "Close" at bounding box center [1179, 38] width 29 height 29
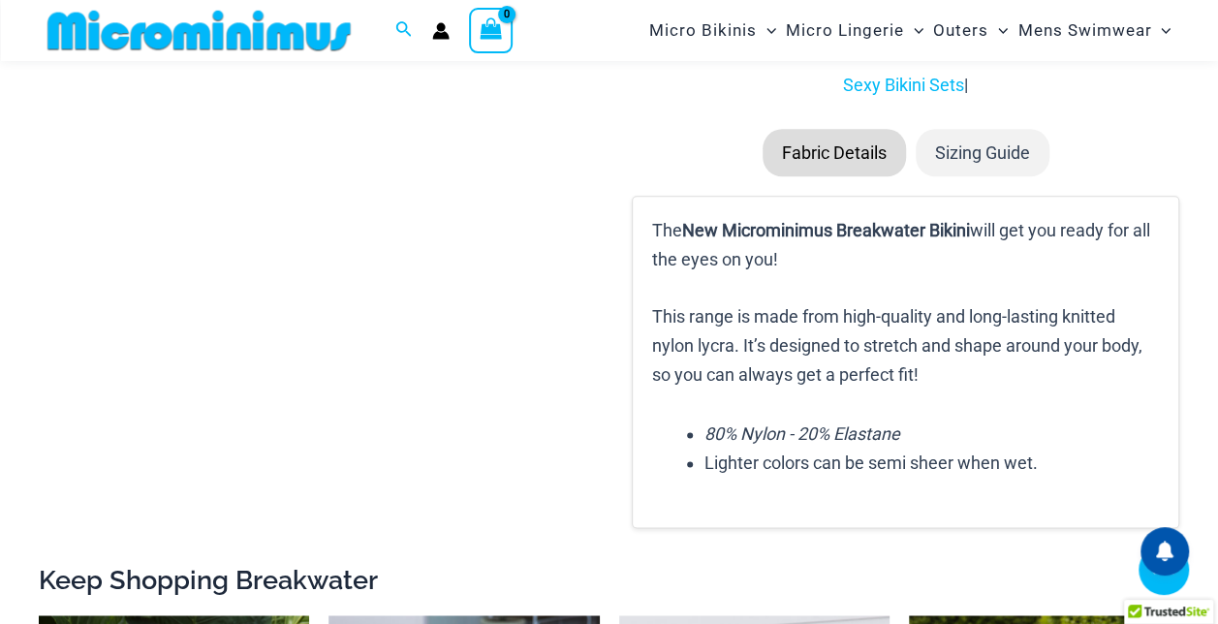
scroll to position [4684, 0]
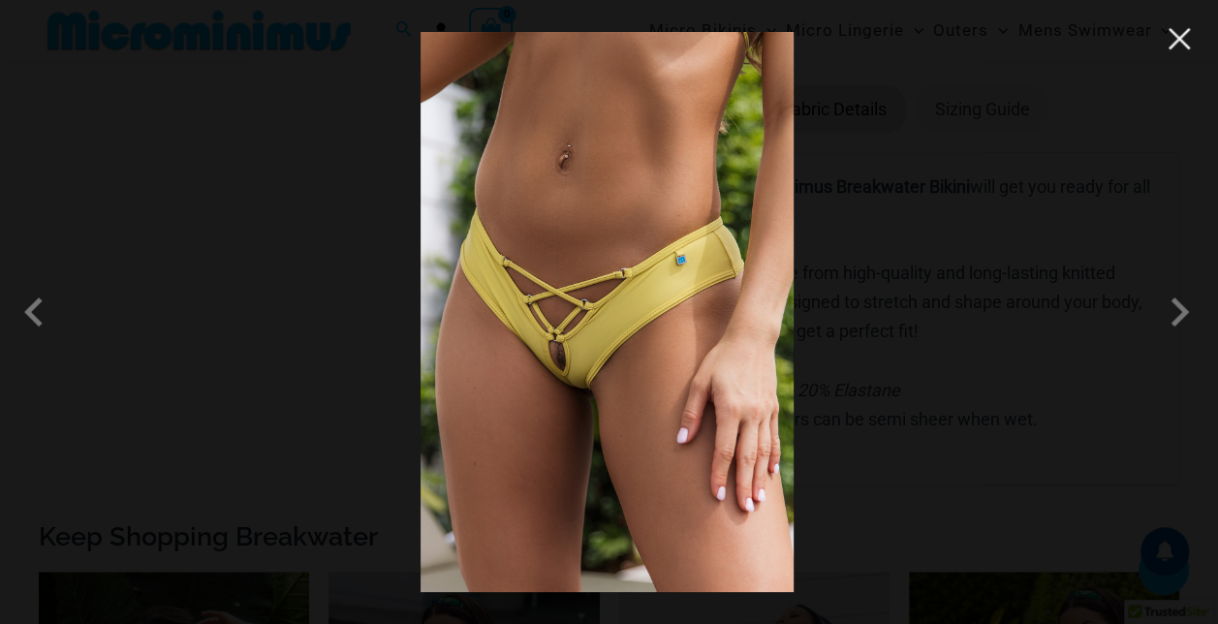
click at [1177, 41] on button "Close" at bounding box center [1179, 38] width 29 height 29
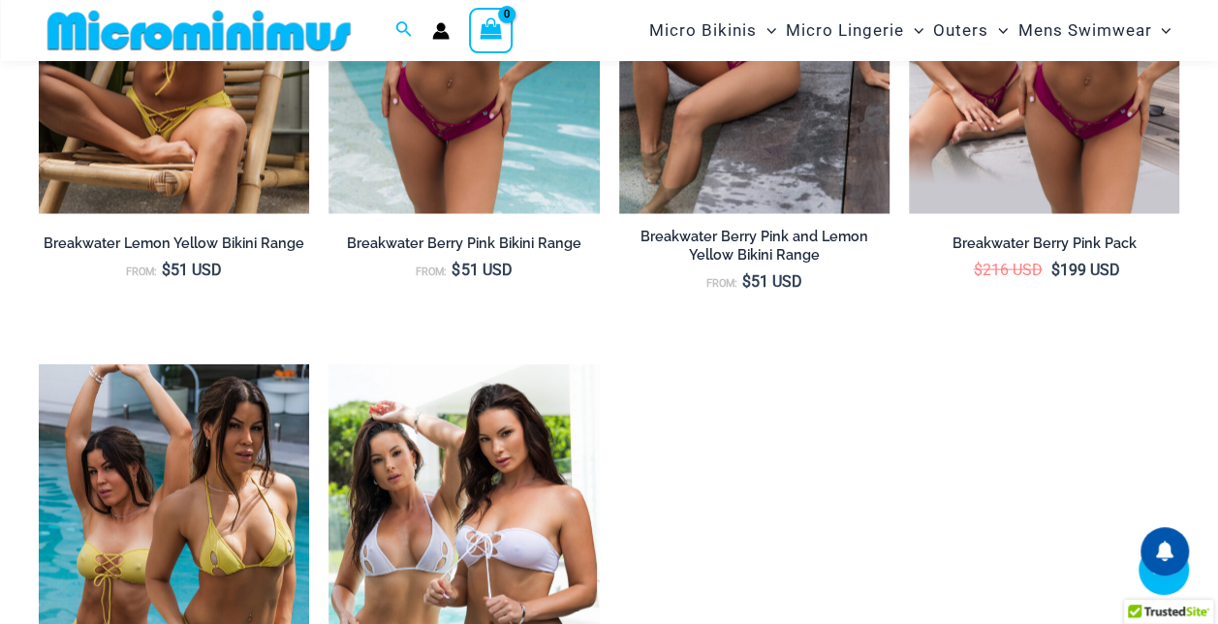
scroll to position [5459, 0]
